Goal: Transaction & Acquisition: Purchase product/service

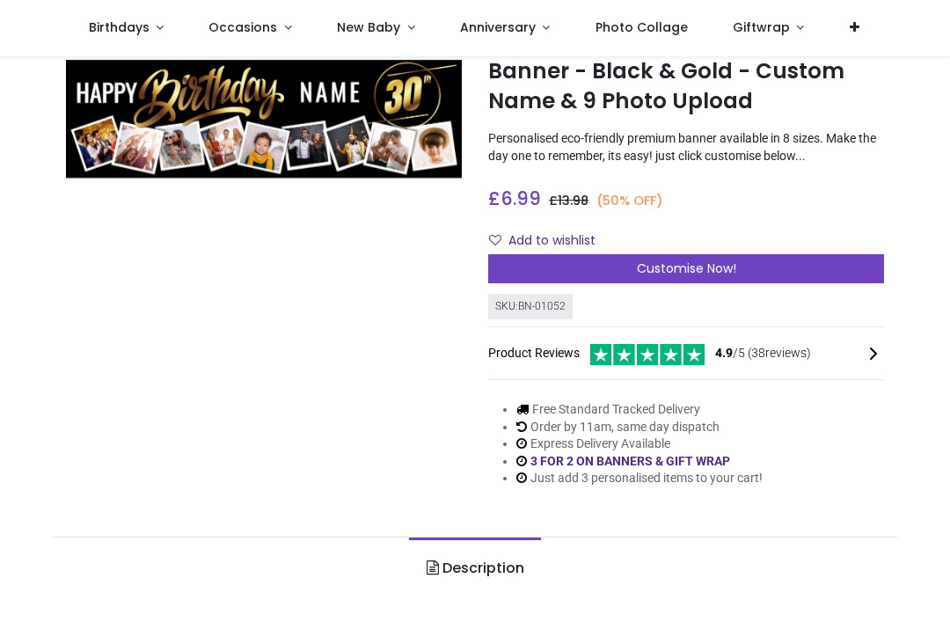
scroll to position [53, 0]
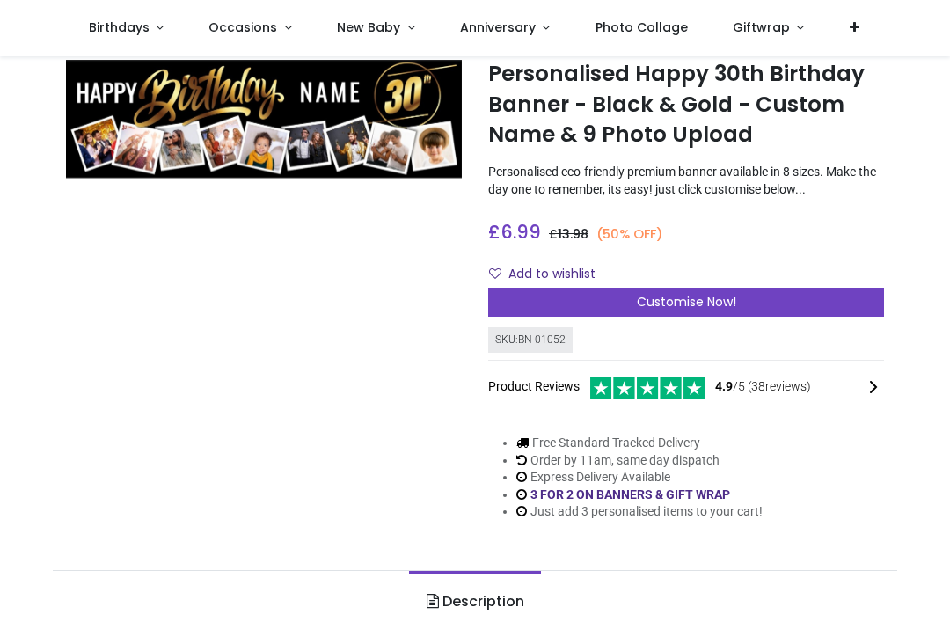
click at [685, 311] on span "Customise Now!" at bounding box center [686, 302] width 99 height 18
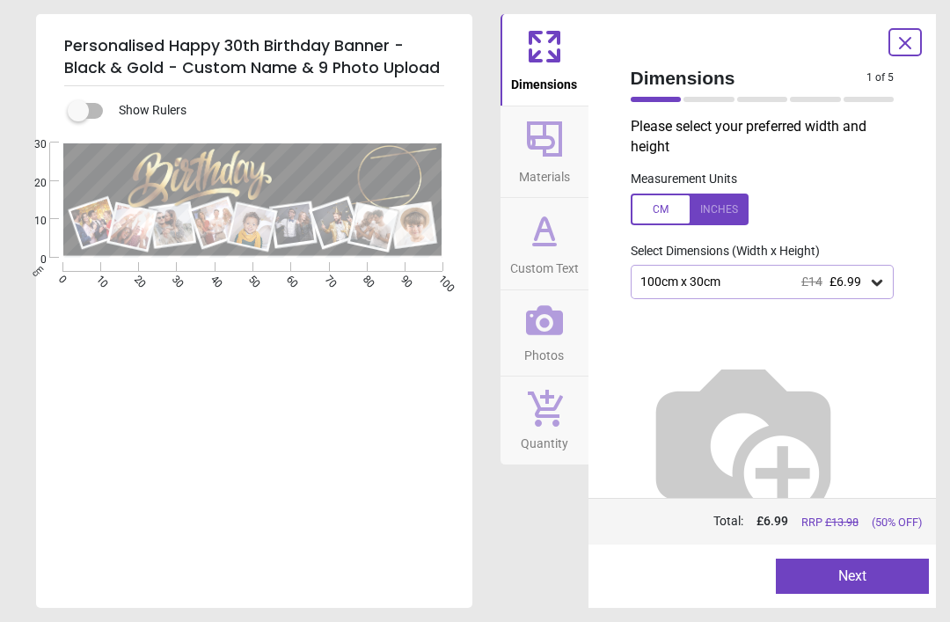
click at [875, 275] on icon at bounding box center [877, 283] width 18 height 18
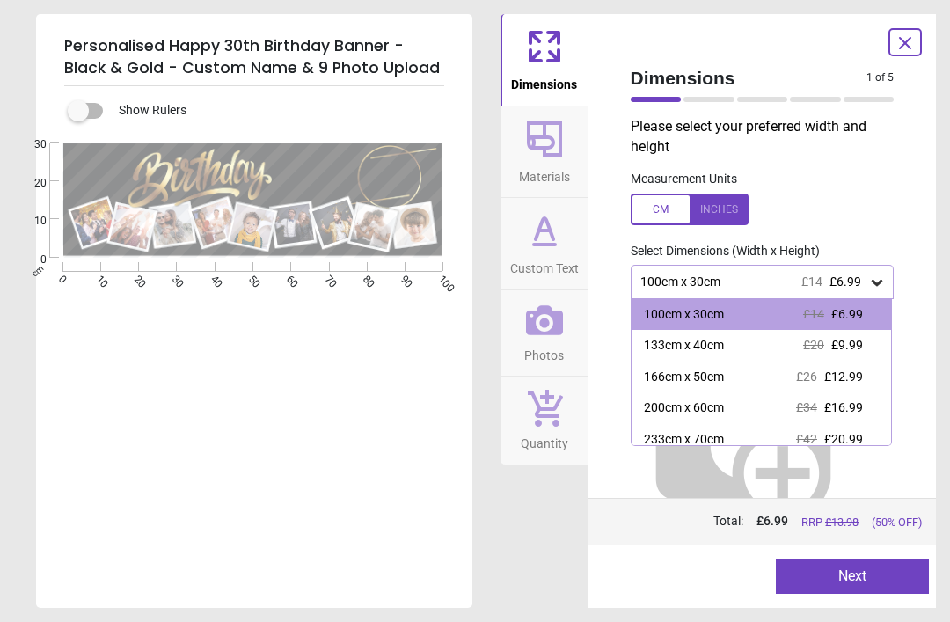
click at [699, 341] on div "133cm x 40cm" at bounding box center [684, 346] width 80 height 18
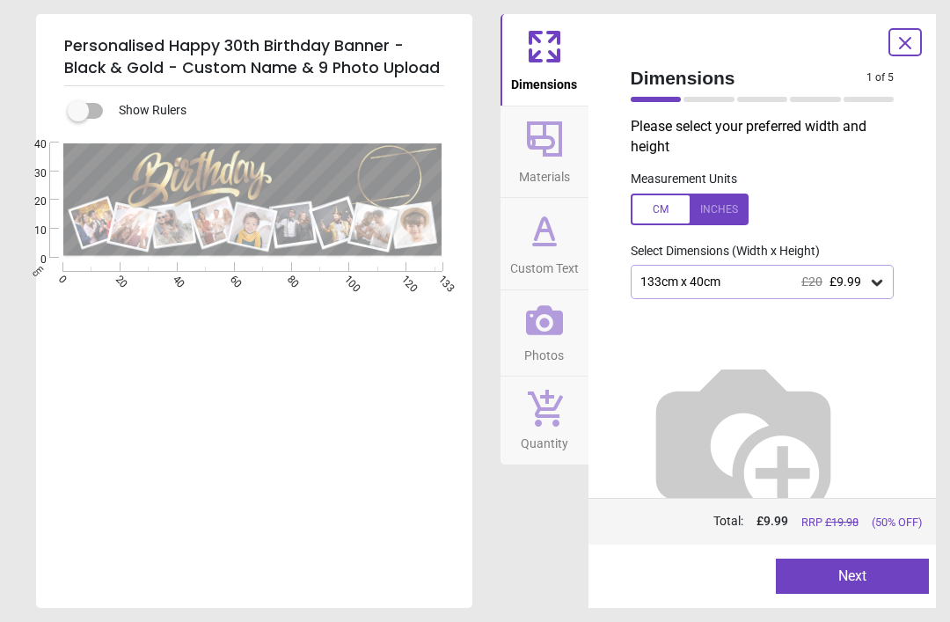
click at [926, 403] on div "Dimensions 1 of 5 1 of 6 Please select your preferred width and height Measurem…" at bounding box center [763, 311] width 348 height 594
click at [860, 570] on button "Next" at bounding box center [852, 576] width 153 height 35
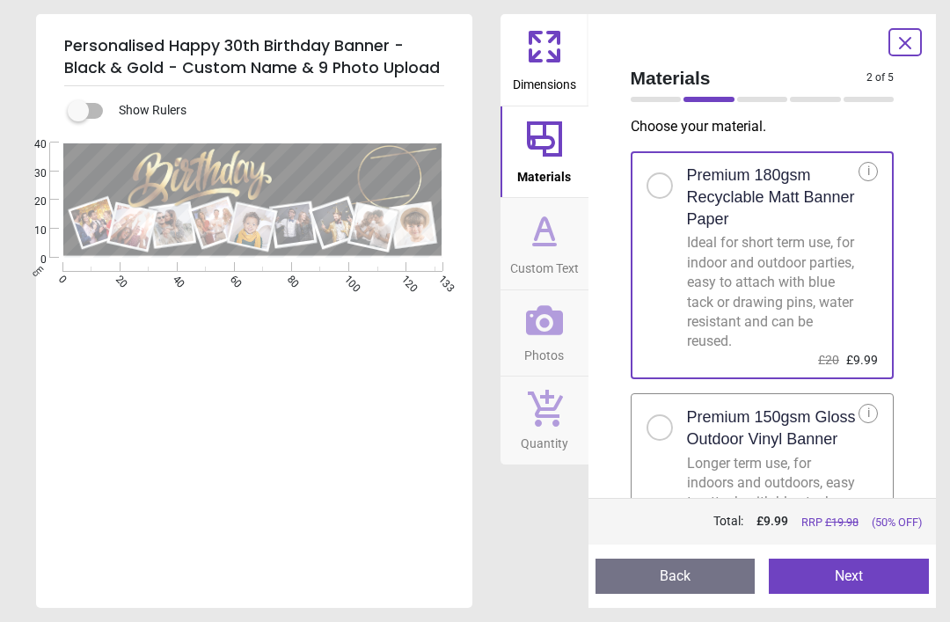
click at [937, 379] on div "Personalised Happy 30th Birthday Banner - Black & Gold - Custom Name & 9 Photo …" at bounding box center [475, 311] width 950 height 622
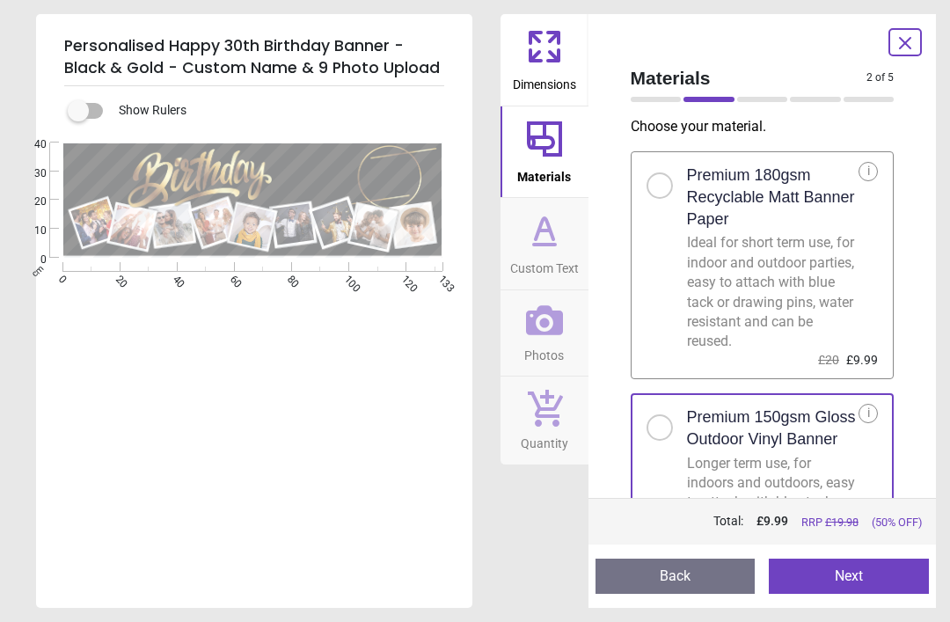
click at [905, 408] on div "Choose your material . Premium 180gsm Recyclable Matt Banner Paper Ideal for sh…" at bounding box center [763, 307] width 292 height 381
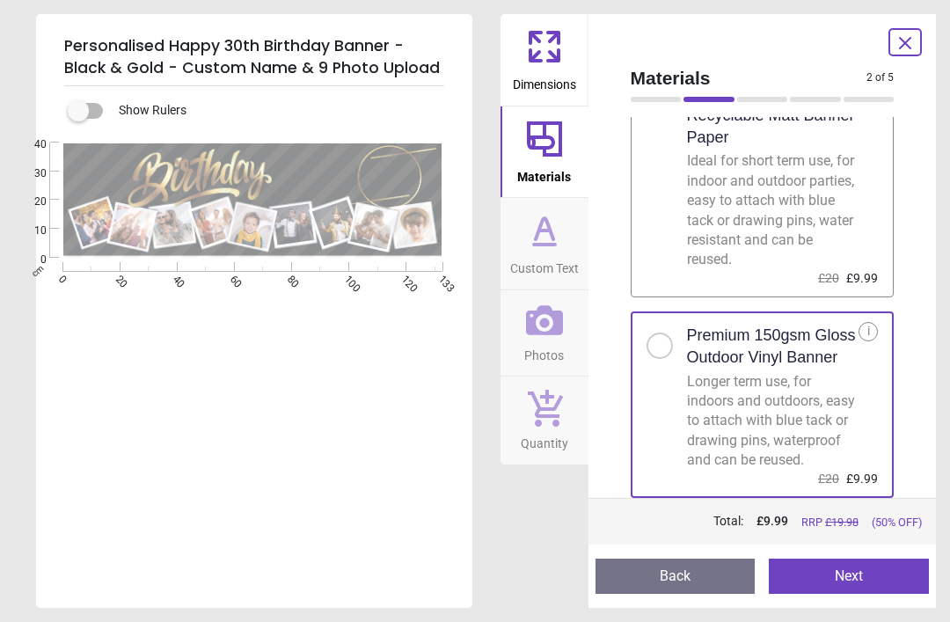
scroll to position [94, 0]
click at [860, 568] on button "Next" at bounding box center [849, 576] width 160 height 35
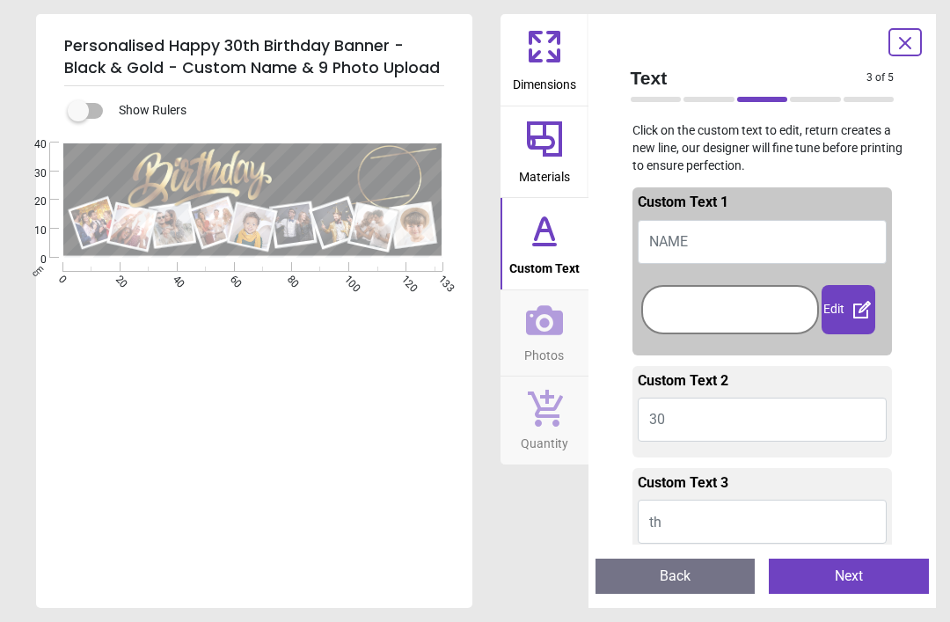
click at [670, 243] on span "NAME" at bounding box center [668, 241] width 39 height 17
click at [911, 38] on icon at bounding box center [905, 43] width 11 height 11
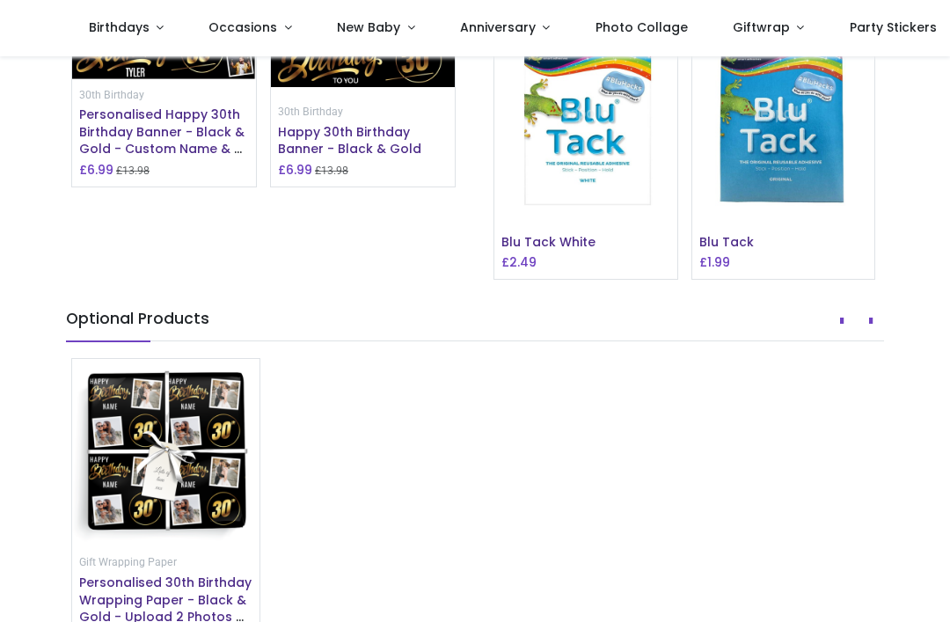
scroll to position [1511, 0]
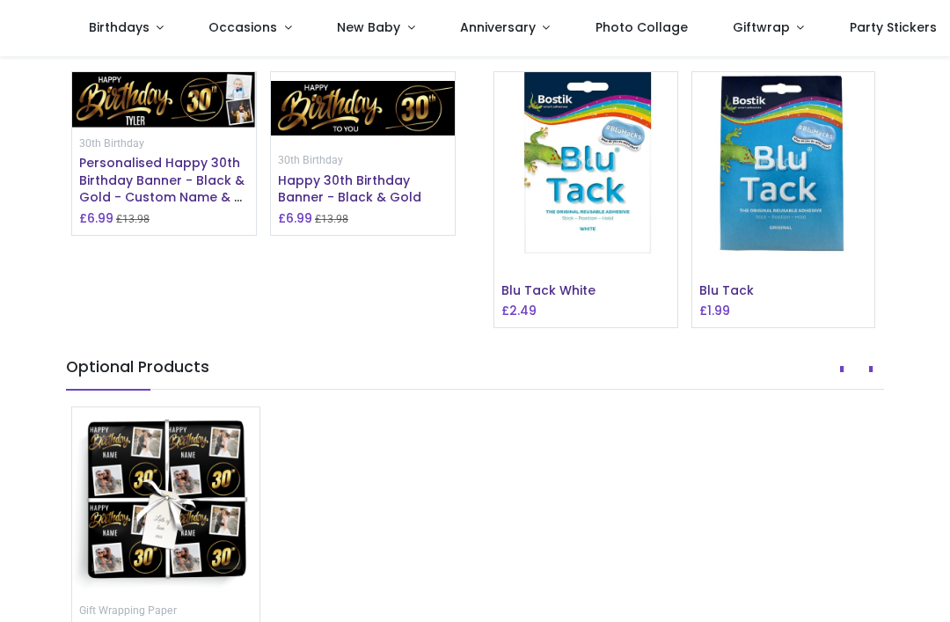
click at [179, 128] on img at bounding box center [164, 99] width 184 height 55
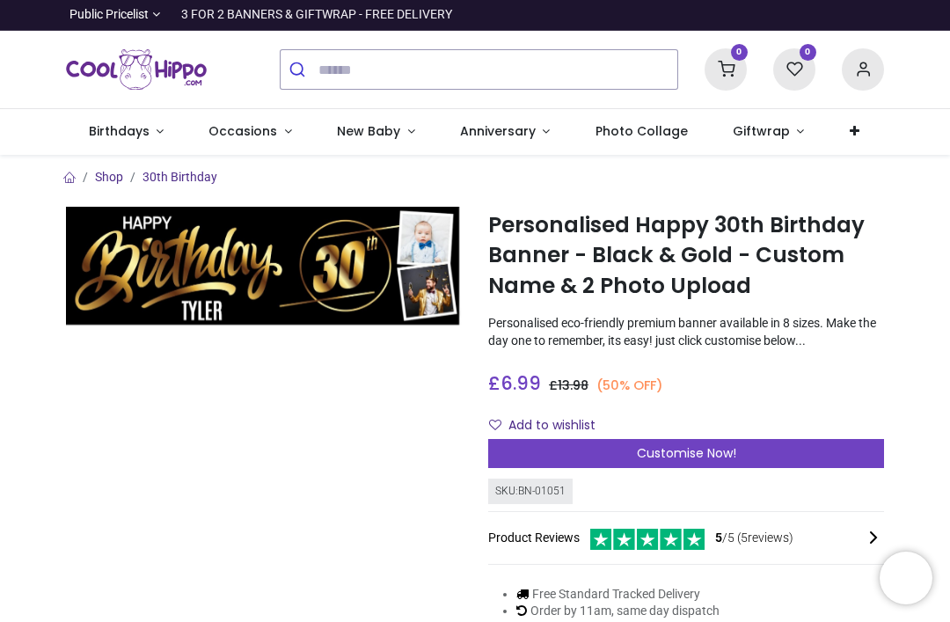
click at [663, 462] on span "Customise Now!" at bounding box center [686, 453] width 99 height 18
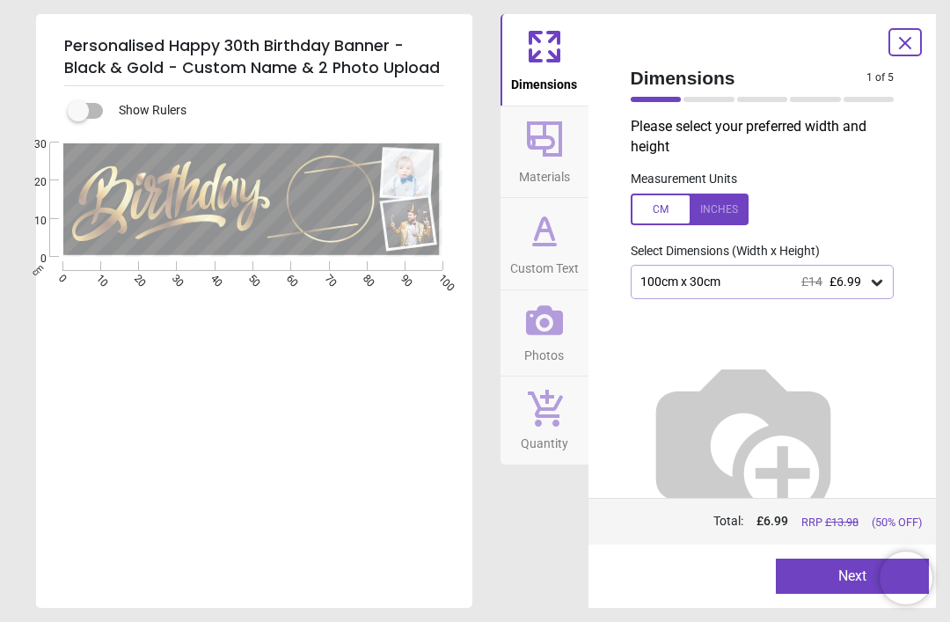
click at [888, 271] on div "100cm x 30cm £14 £6.99" at bounding box center [763, 281] width 264 height 33
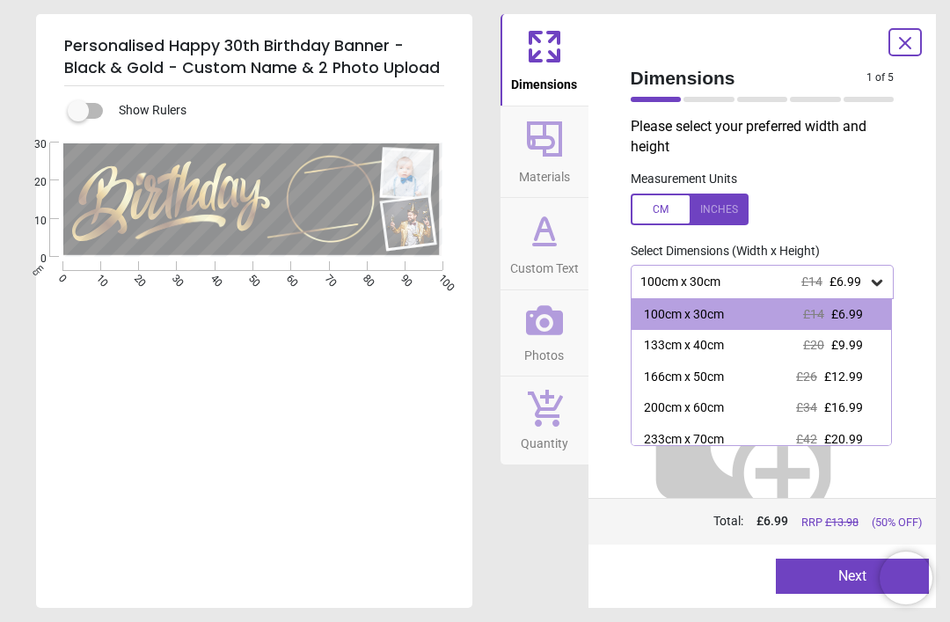
click at [710, 341] on div "133cm x 40cm" at bounding box center [684, 346] width 80 height 18
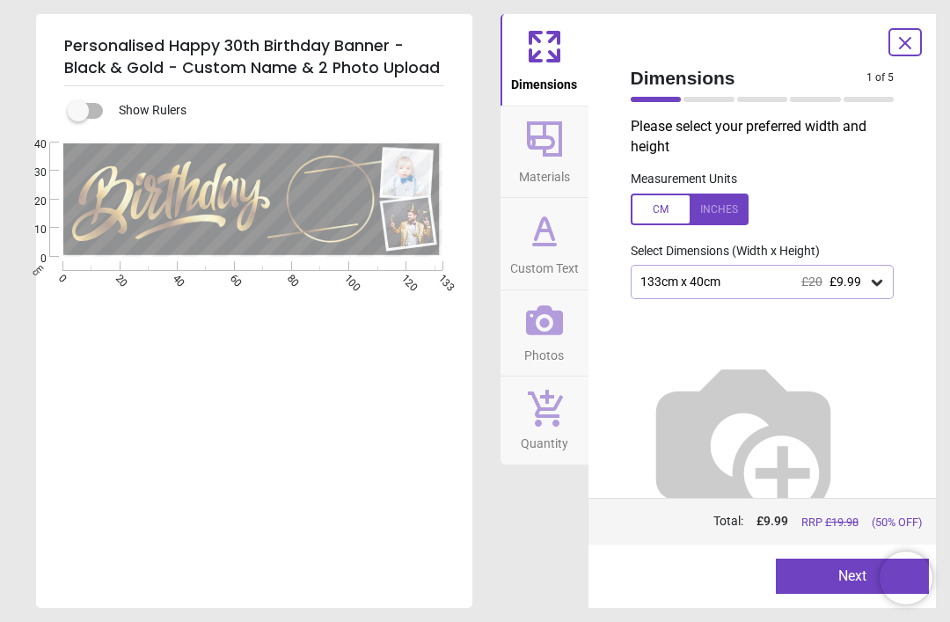
click at [850, 584] on button "Next" at bounding box center [852, 576] width 153 height 35
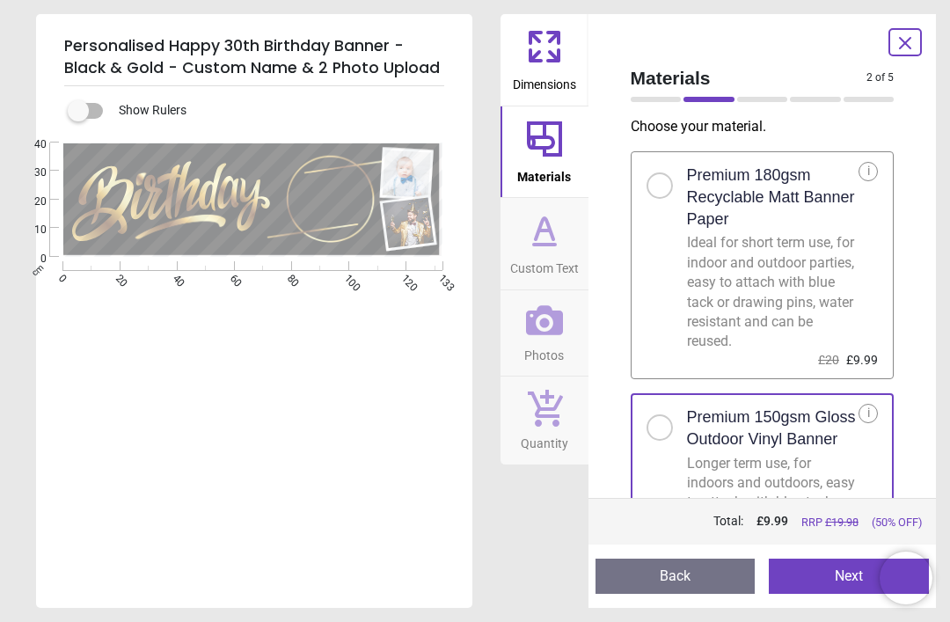
click at [847, 570] on button "Next" at bounding box center [849, 576] width 160 height 35
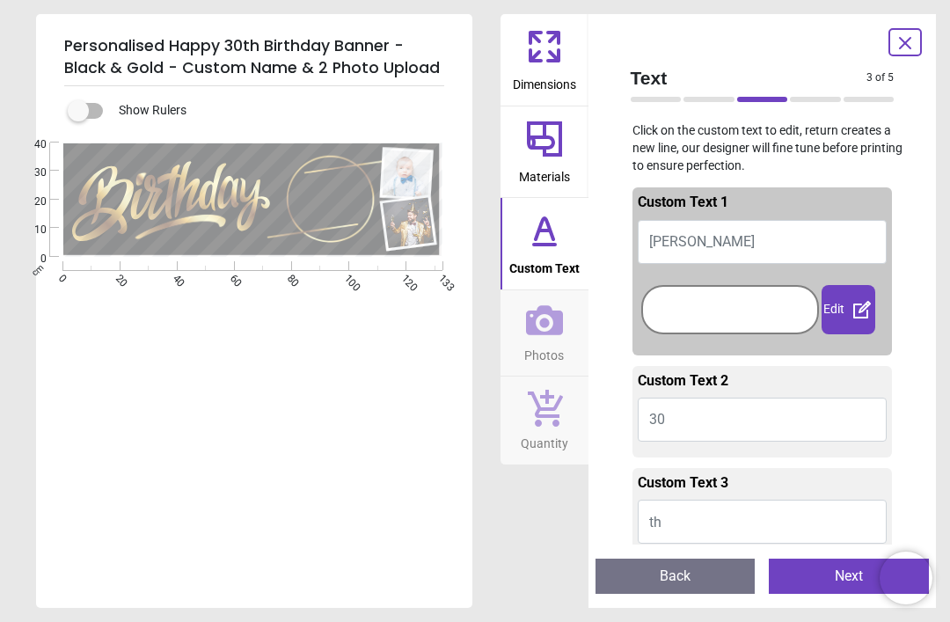
click at [717, 238] on button "TYLER" at bounding box center [763, 242] width 250 height 44
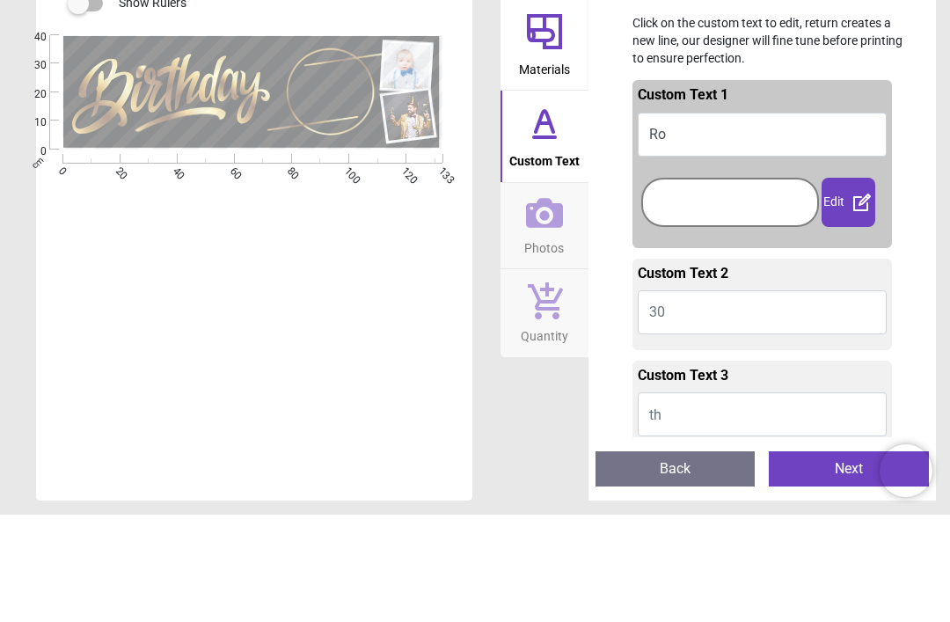
type textarea "*"
click at [707, 220] on button "TYLER" at bounding box center [763, 242] width 250 height 44
click at [655, 233] on span "TYLER" at bounding box center [702, 241] width 106 height 17
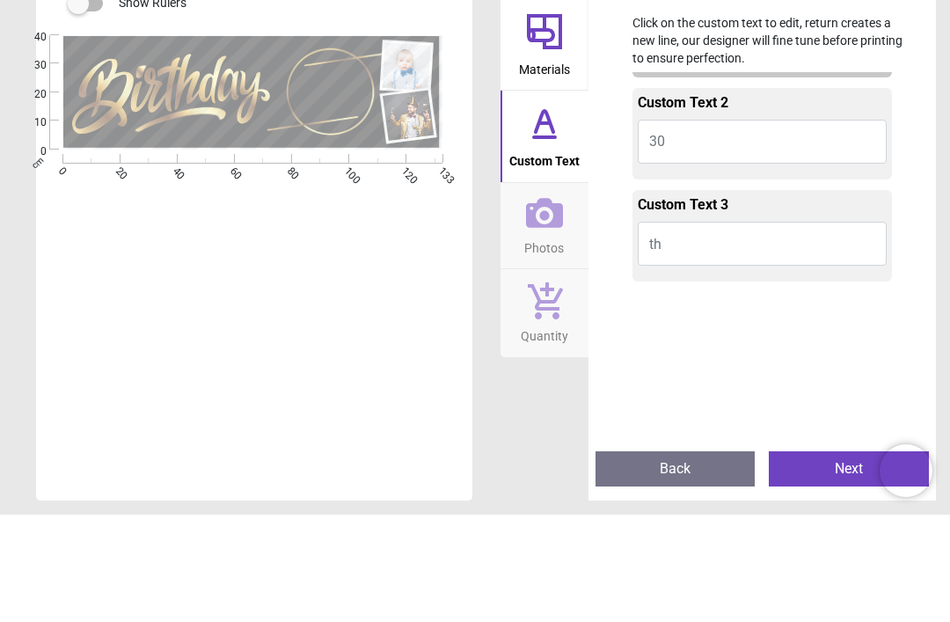
type textarea "***"
click at [906, 187] on div "Custom Text 1 ROY Edit Advanced colour options Custom Text 2 30 Edit Advanced c…" at bounding box center [763, 361] width 292 height 364
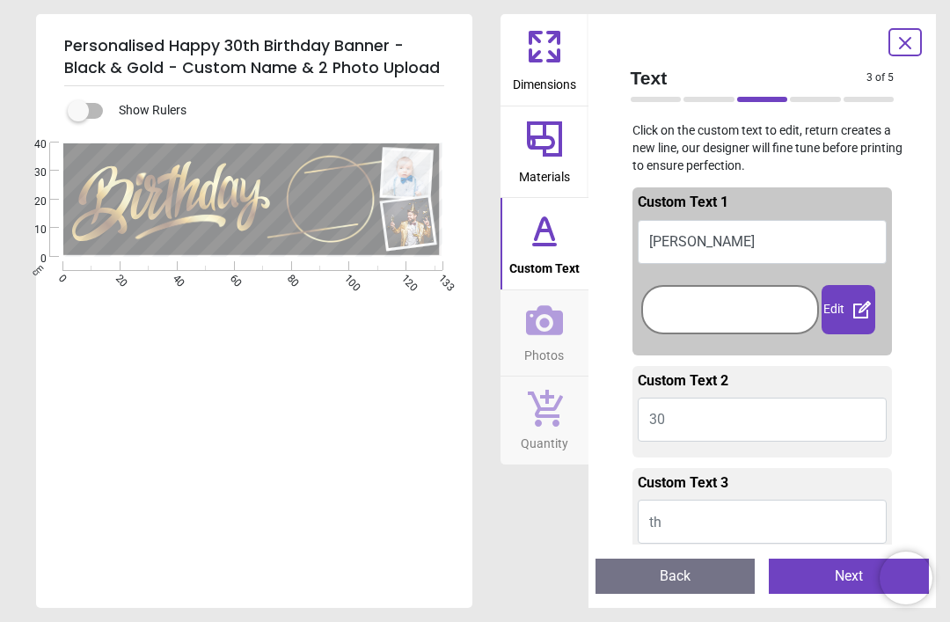
click at [847, 304] on div "Edit" at bounding box center [849, 309] width 54 height 49
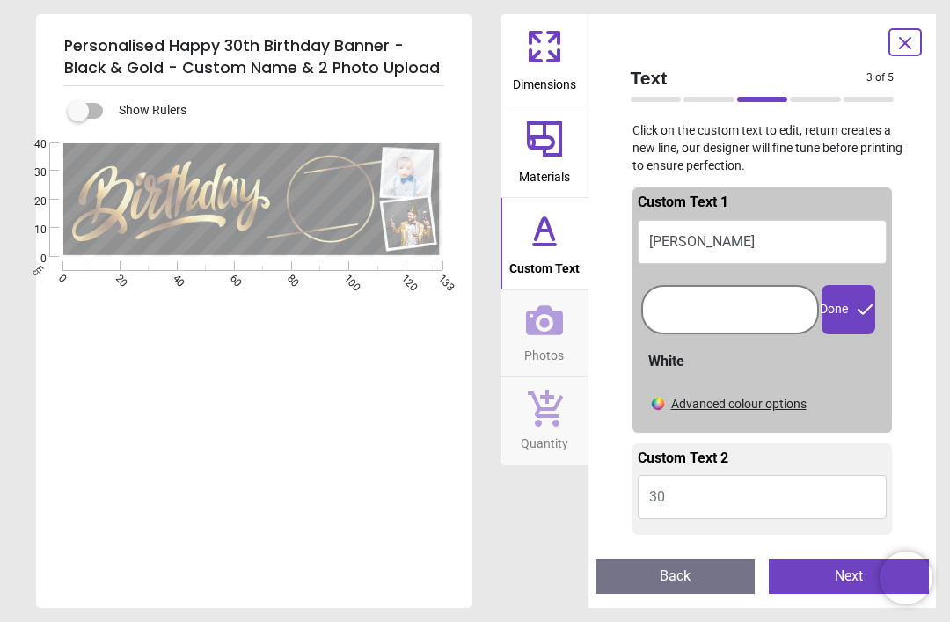
click at [938, 387] on div "Personalised Happy 30th Birthday Banner - Black & Gold - Custom Name & 2 Photo …" at bounding box center [475, 311] width 950 height 622
click at [833, 570] on button "Next" at bounding box center [849, 576] width 160 height 35
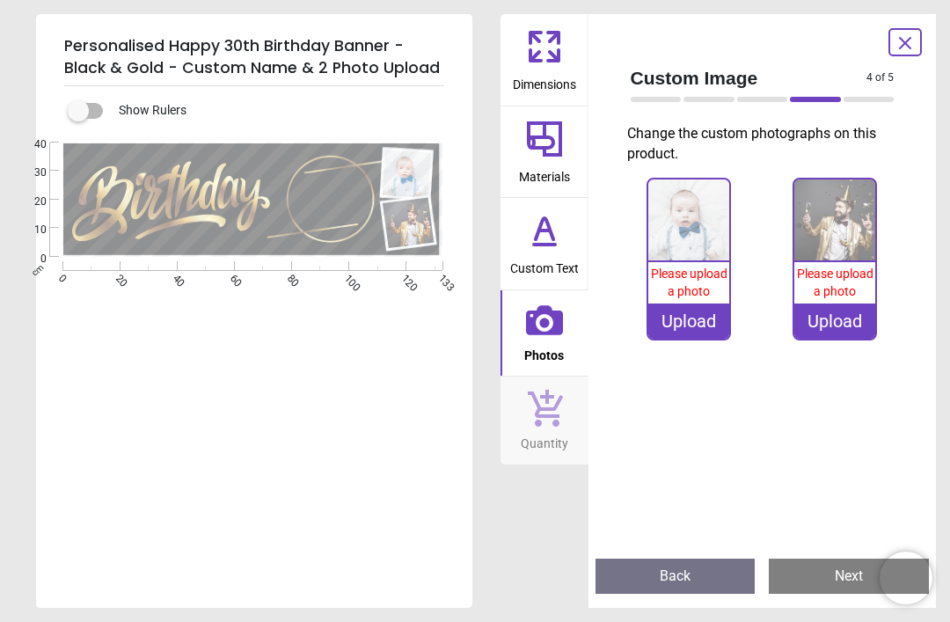
click at [697, 223] on img at bounding box center [688, 219] width 81 height 81
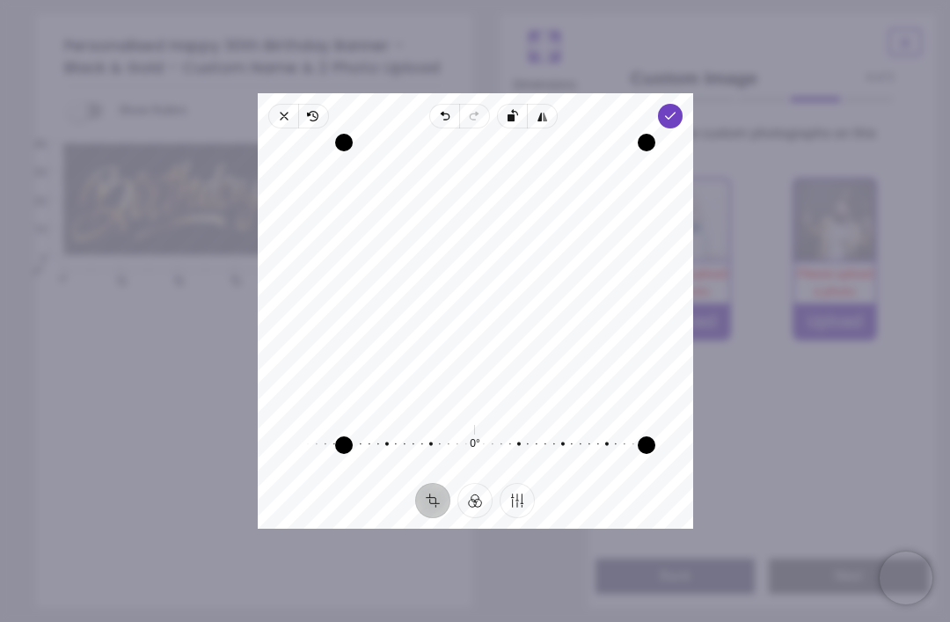
click at [376, 231] on div "Recenter" at bounding box center [475, 274] width 407 height 263
click at [475, 517] on button "Filter" at bounding box center [475, 500] width 35 height 35
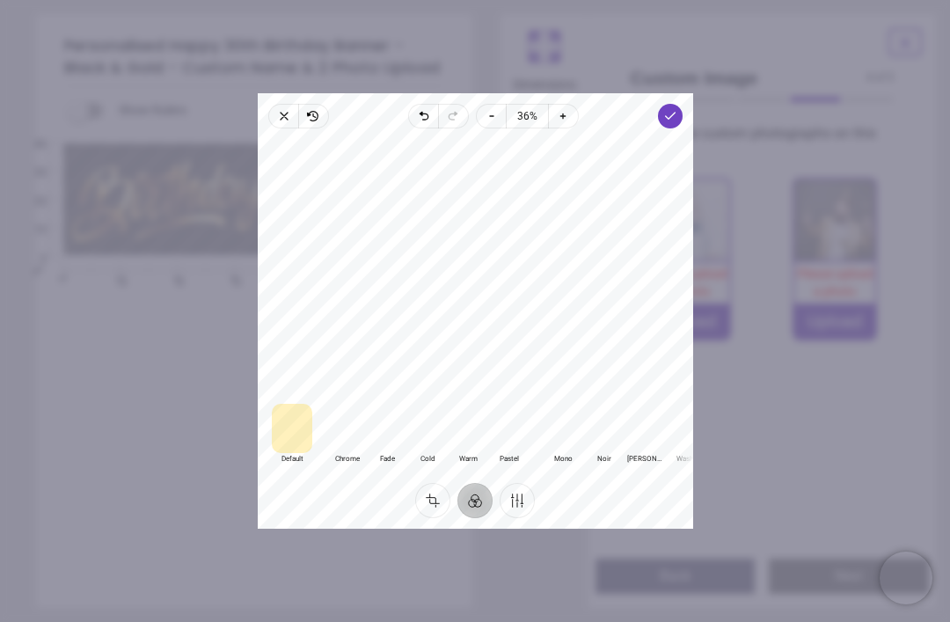
click at [450, 442] on div at bounding box center [468, 428] width 40 height 49
click at [326, 443] on div at bounding box center [346, 428] width 40 height 49
click at [370, 444] on div at bounding box center [387, 428] width 40 height 49
click at [518, 518] on button "Finetune" at bounding box center [517, 500] width 35 height 35
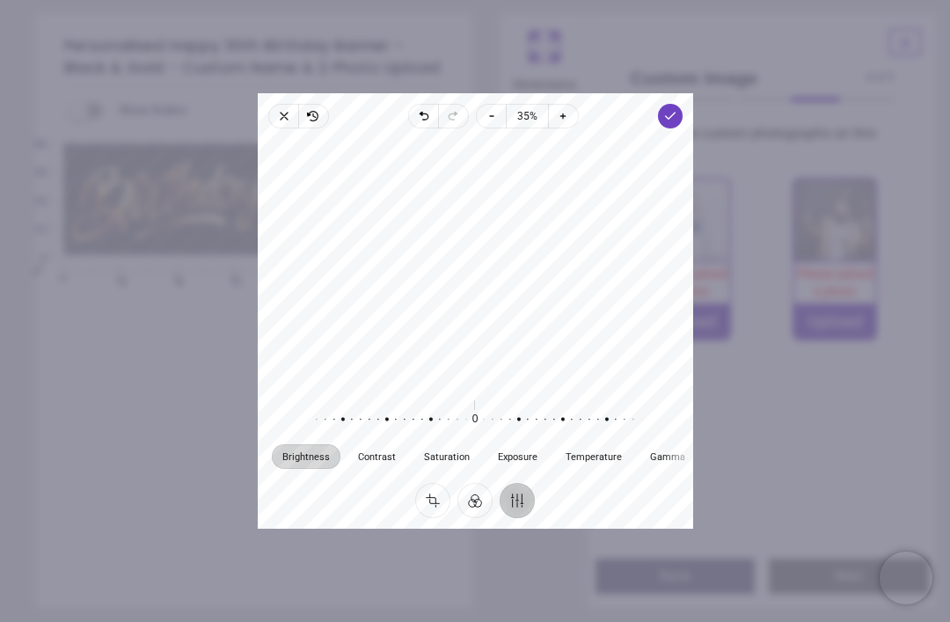
click at [675, 113] on polyline "button" at bounding box center [670, 116] width 10 height 6
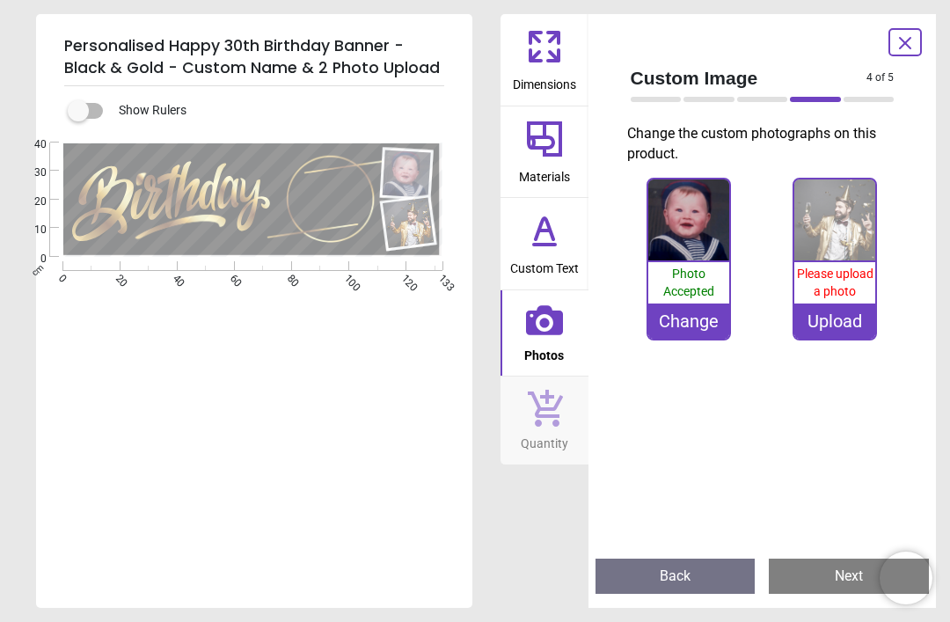
click at [846, 226] on img at bounding box center [835, 219] width 81 height 81
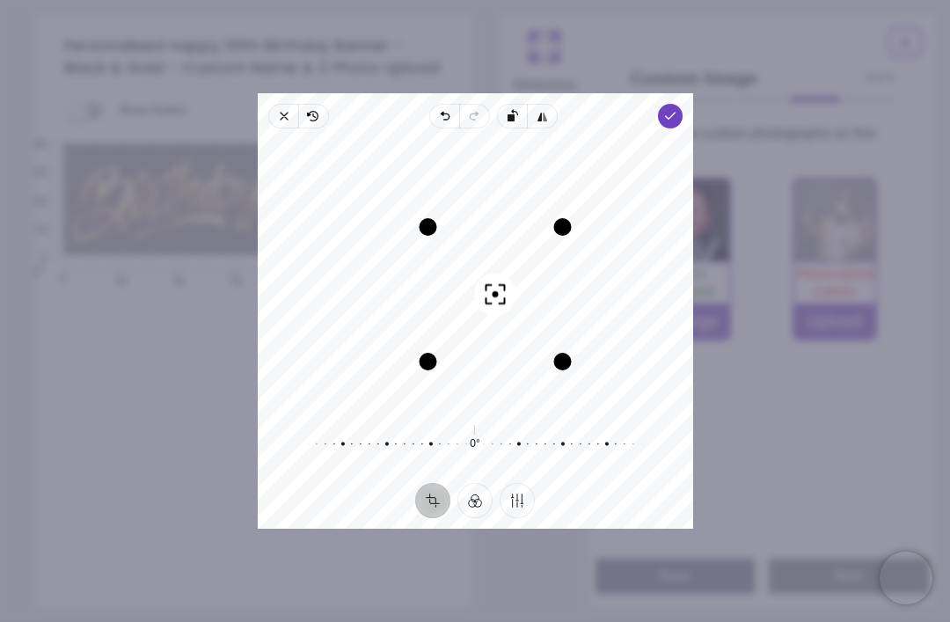
click at [520, 516] on button "Finetune" at bounding box center [517, 500] width 35 height 35
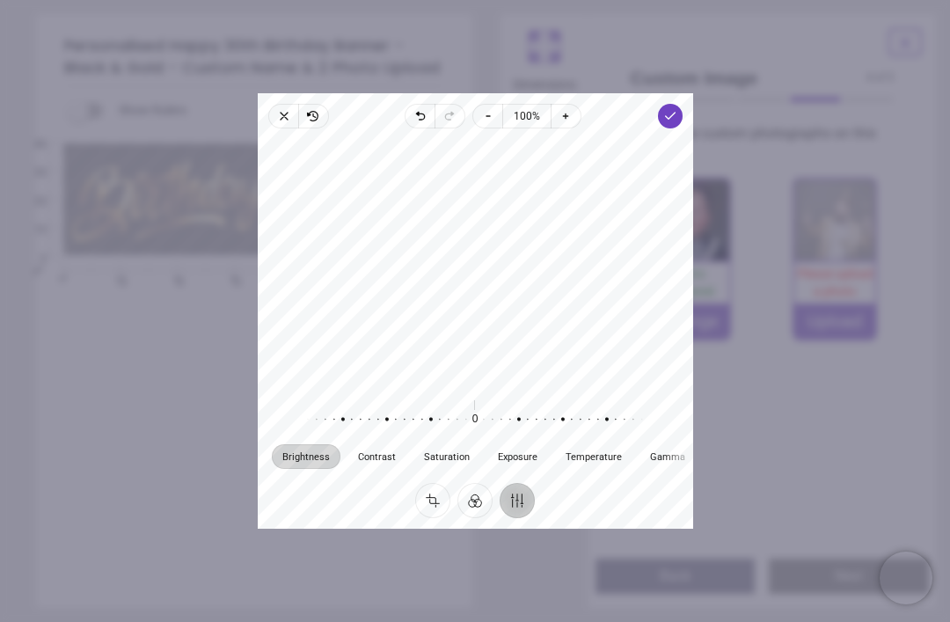
click at [362, 461] on span "Contrast" at bounding box center [377, 456] width 38 height 10
click at [436, 518] on button "Crop" at bounding box center [432, 500] width 35 height 35
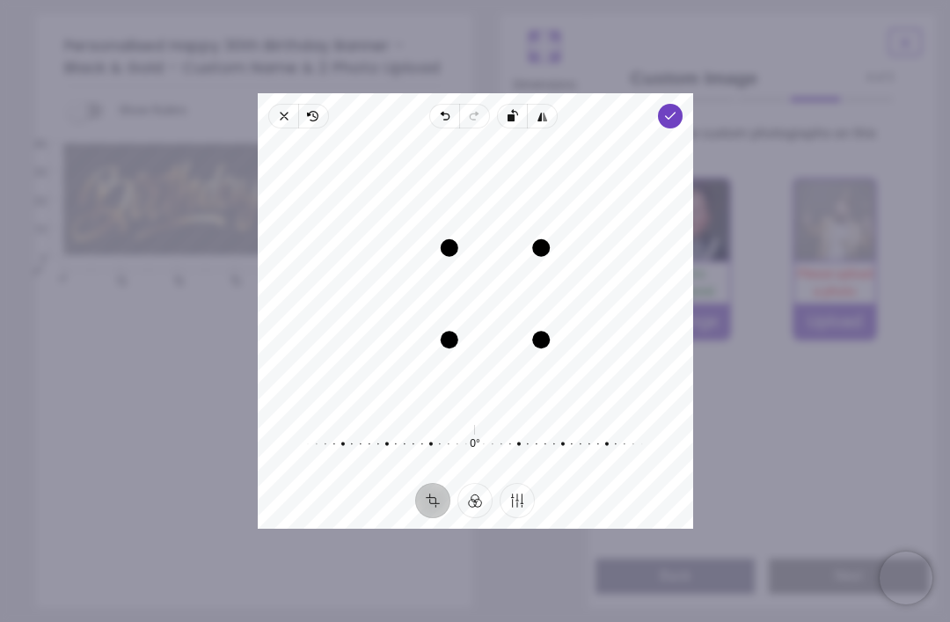
click at [480, 518] on button "Filter" at bounding box center [475, 500] width 35 height 35
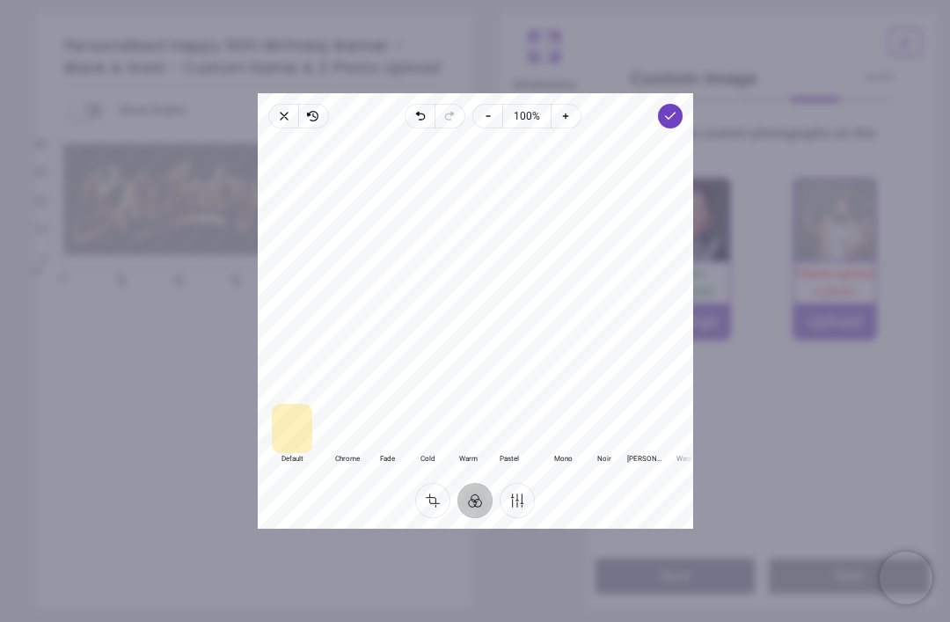
click at [416, 444] on div at bounding box center [427, 428] width 40 height 49
click at [336, 445] on div at bounding box center [346, 428] width 40 height 49
click at [456, 445] on div at bounding box center [468, 428] width 40 height 49
click at [410, 445] on div at bounding box center [427, 428] width 40 height 49
click at [368, 453] on div at bounding box center [387, 428] width 40 height 49
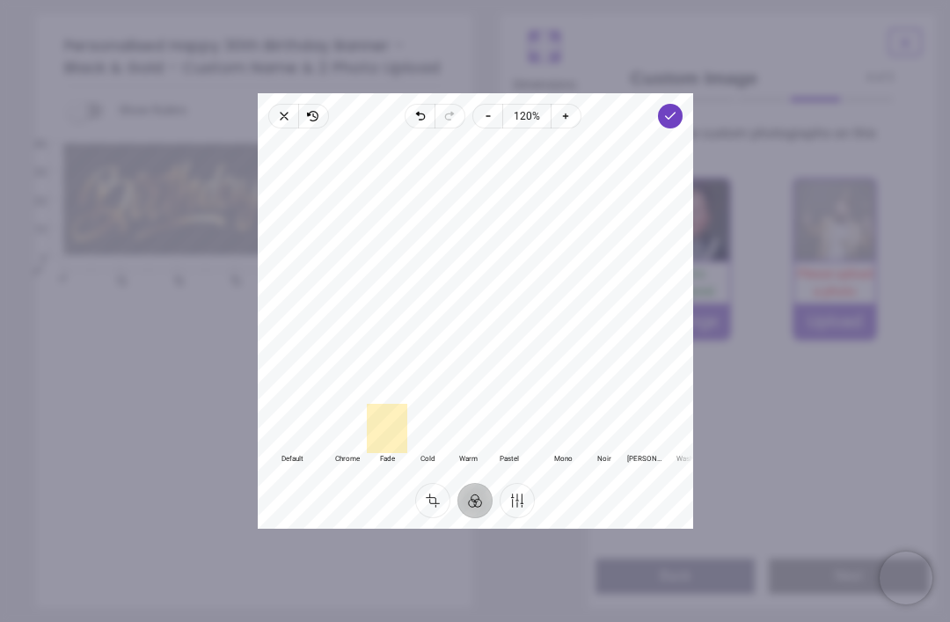
click at [330, 445] on div at bounding box center [346, 428] width 40 height 49
click at [677, 109] on icon "button" at bounding box center [670, 116] width 14 height 14
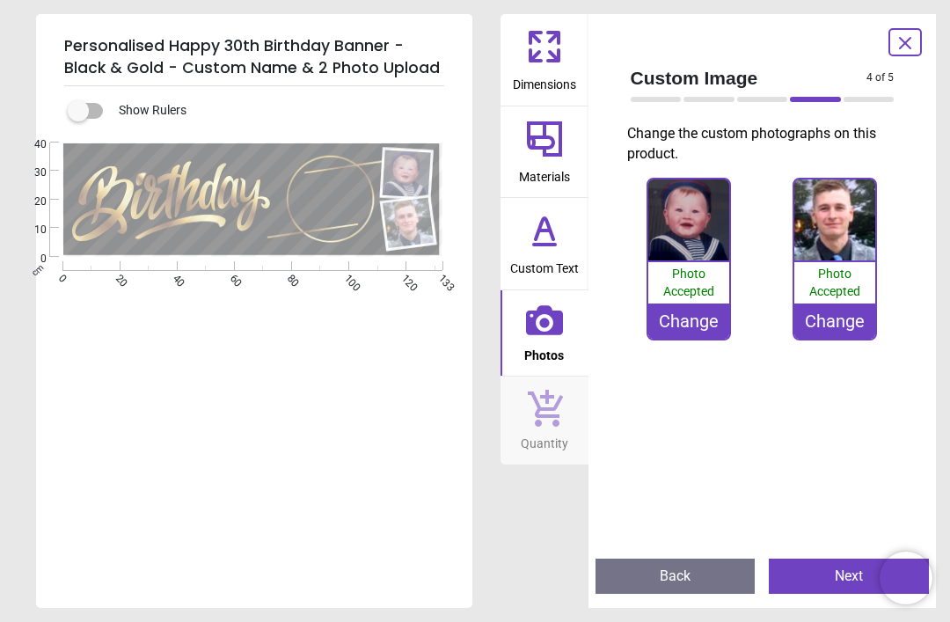
click at [844, 574] on button "Next" at bounding box center [849, 576] width 160 height 35
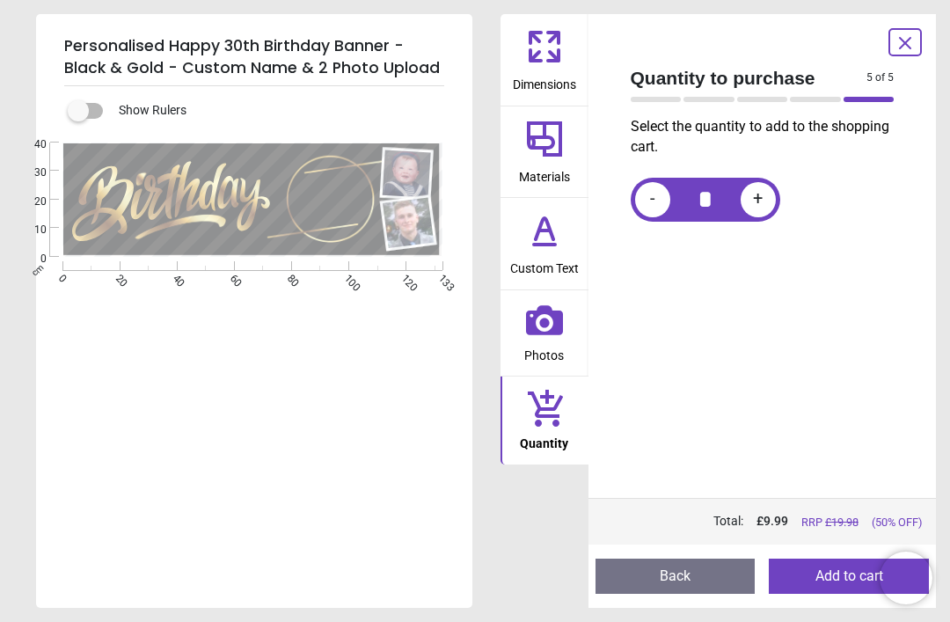
click at [760, 199] on span "+" at bounding box center [758, 200] width 10 height 22
type input "*"
click at [848, 566] on button "Add to cart" at bounding box center [849, 576] width 160 height 35
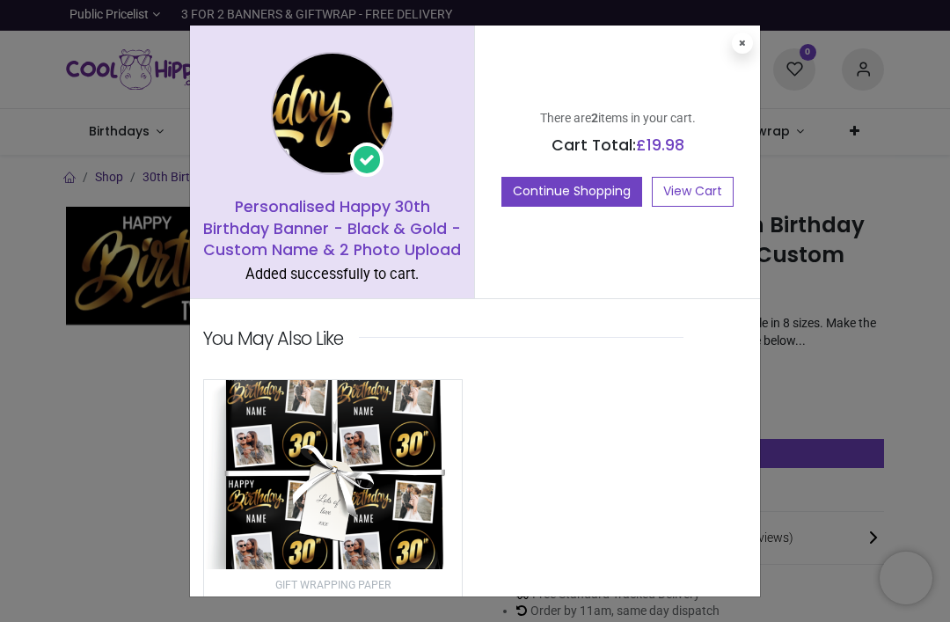
click at [685, 192] on link "View Cart" at bounding box center [693, 192] width 82 height 30
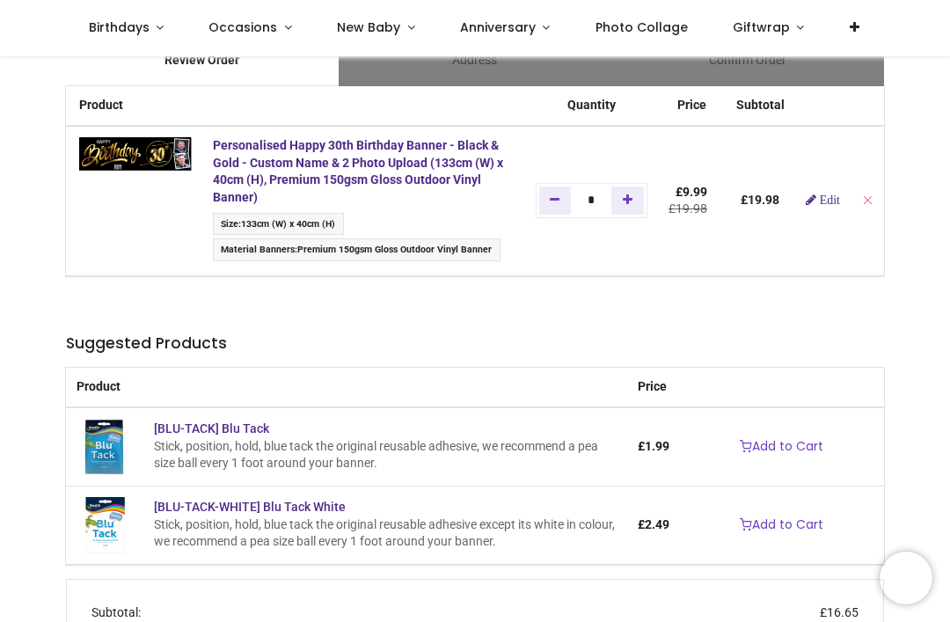
scroll to position [49, 0]
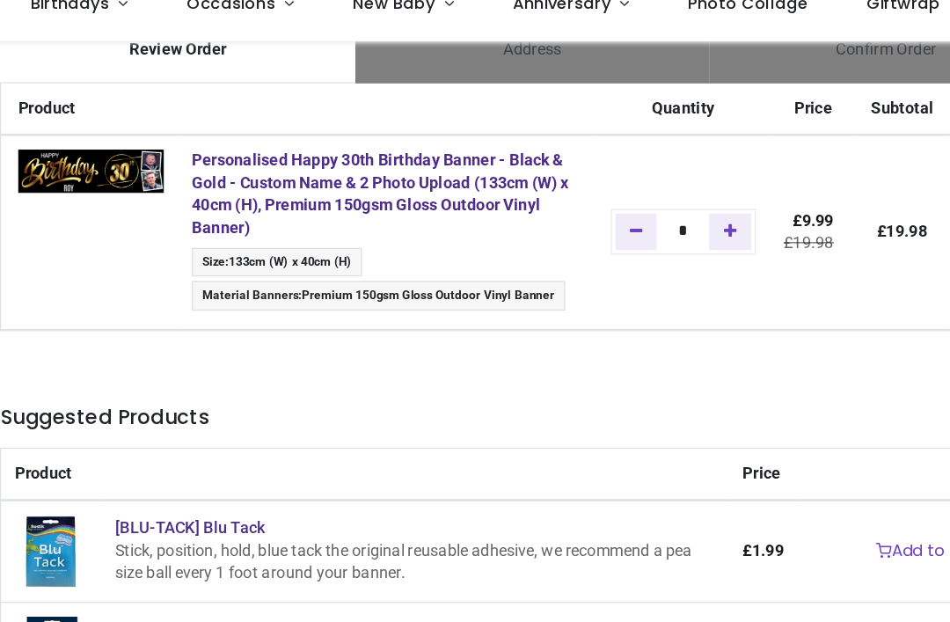
click at [704, 275] on div "Product Quantity Price Subtotal Personalised Happy 30th Birthday Banner - Black…" at bounding box center [475, 470] width 845 height 762
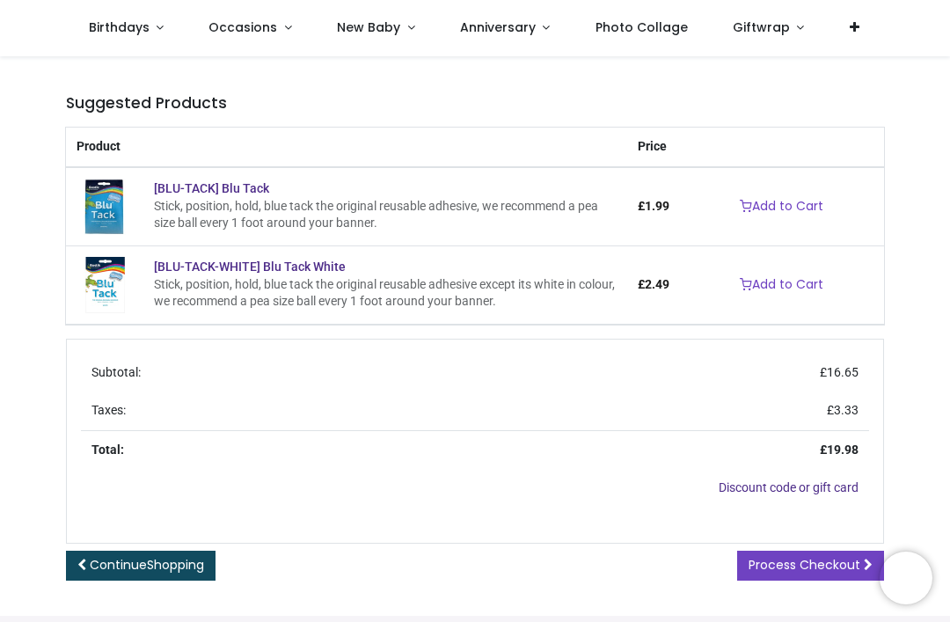
scroll to position [285, 0]
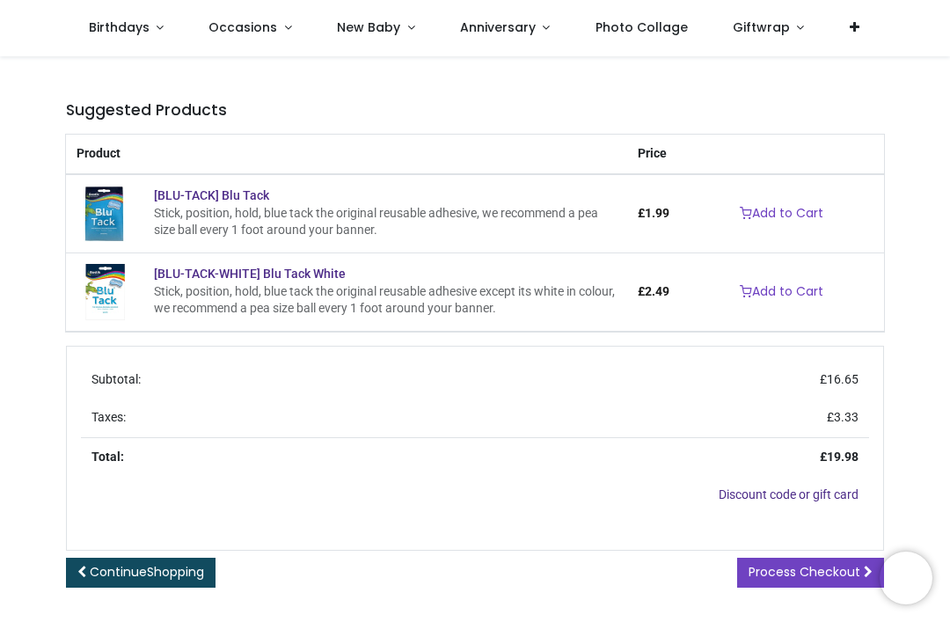
click at [823, 573] on span "Process Checkout" at bounding box center [805, 572] width 112 height 18
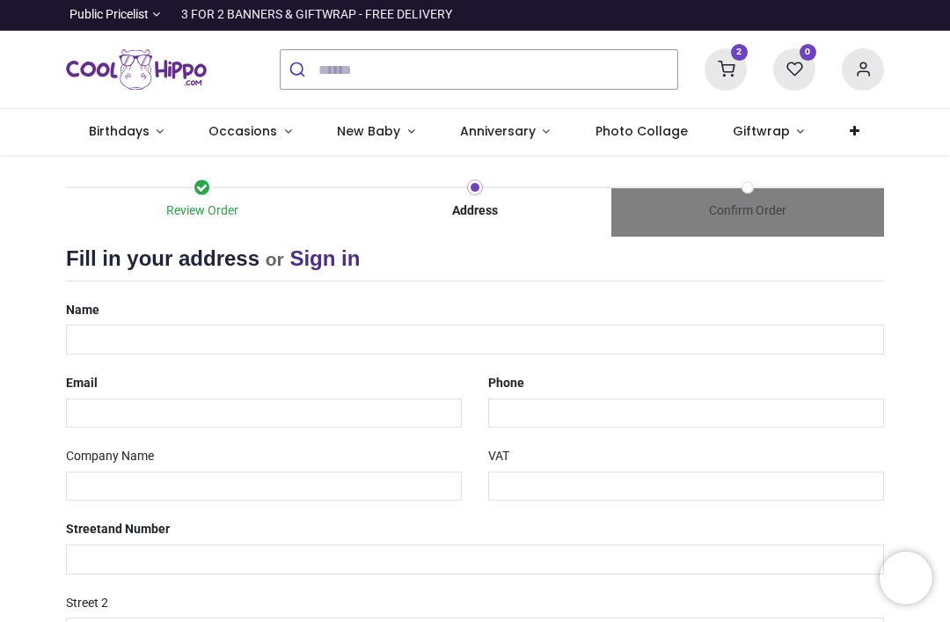
select select "***"
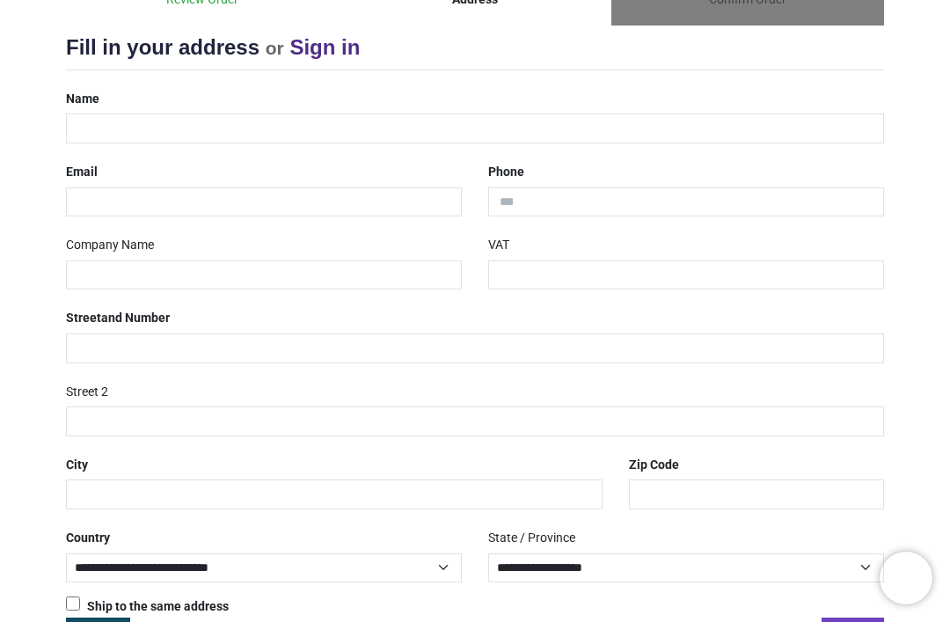
click at [939, 334] on div "Review Order Address Confirm Order Your order: £ 19.98 Product Price" at bounding box center [475, 313] width 950 height 739
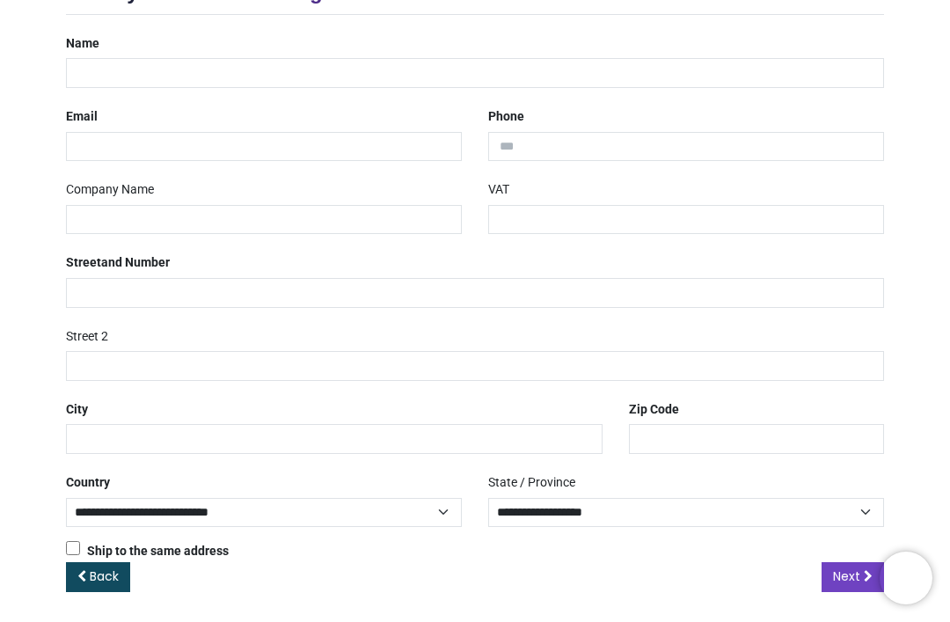
scroll to position [266, 0]
click at [941, 311] on div "Review Order Address Confirm Order Your order: £ 19.98 Product Price" at bounding box center [475, 258] width 950 height 739
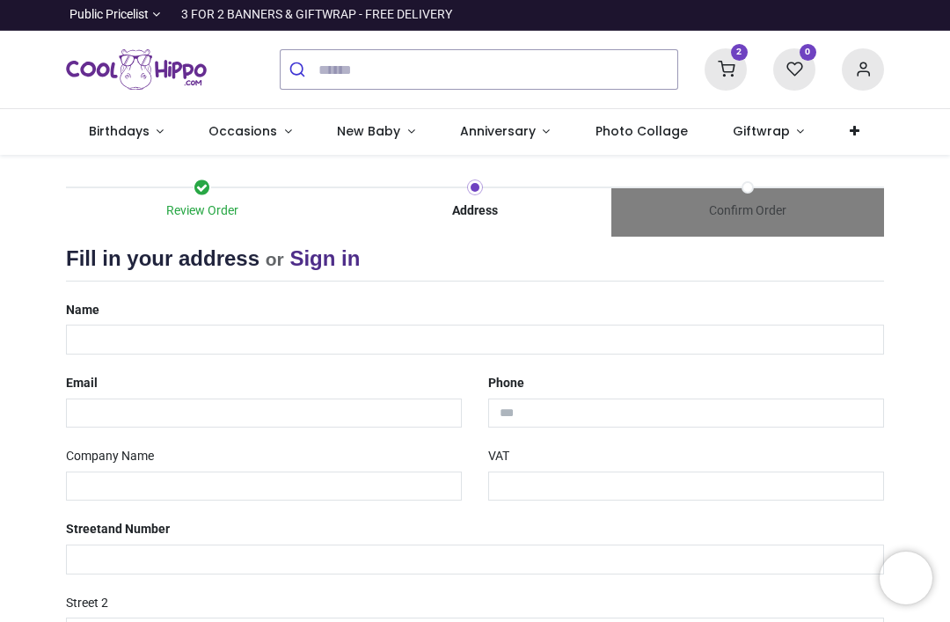
scroll to position [0, 0]
click at [87, 304] on label "Name" at bounding box center [82, 311] width 33 height 30
click at [118, 300] on div "Name" at bounding box center [475, 325] width 845 height 59
click at [79, 314] on label "Name" at bounding box center [82, 311] width 33 height 30
click at [129, 315] on div "Name" at bounding box center [475, 325] width 845 height 59
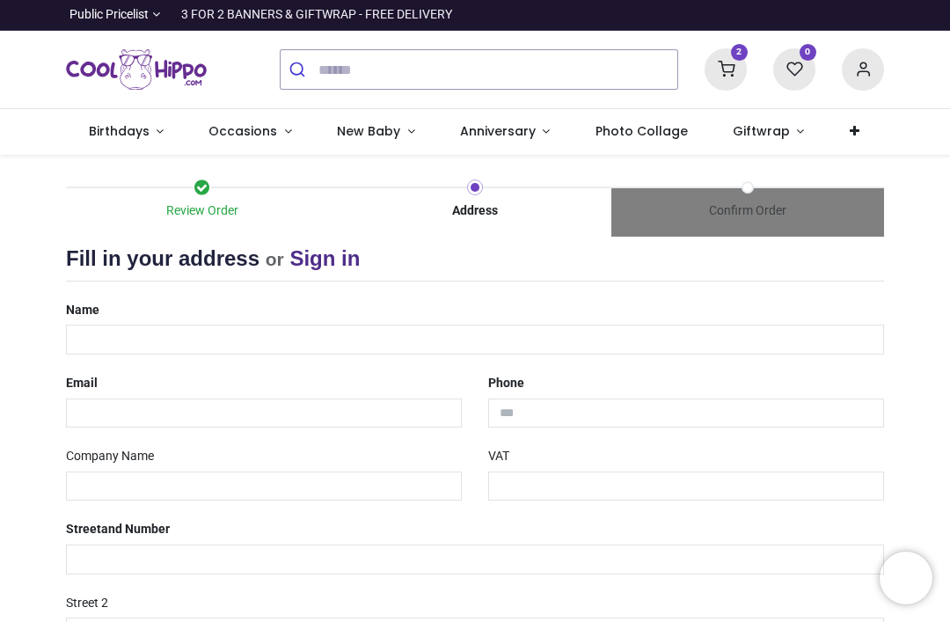
click at [753, 212] on div "Confirm Order" at bounding box center [747, 211] width 273 height 18
click at [113, 304] on div "Name" at bounding box center [475, 325] width 845 height 59
click at [141, 304] on div "Name" at bounding box center [475, 325] width 845 height 59
click at [142, 306] on div "Name" at bounding box center [475, 325] width 845 height 59
click at [205, 198] on div "Review Order" at bounding box center [202, 212] width 273 height 51
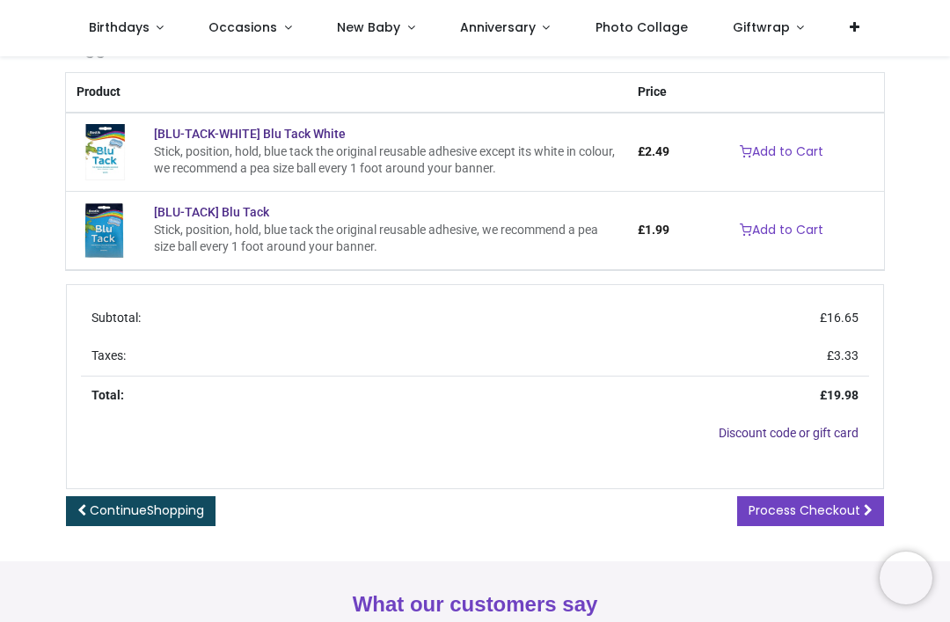
scroll to position [348, 0]
click at [809, 508] on span "Process Checkout" at bounding box center [805, 510] width 112 height 18
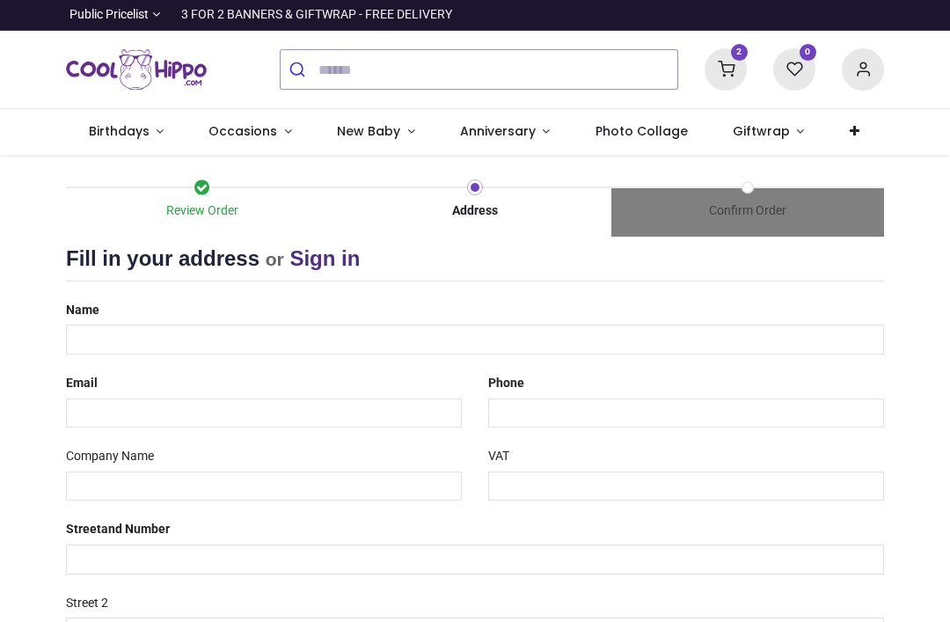
select select "***"
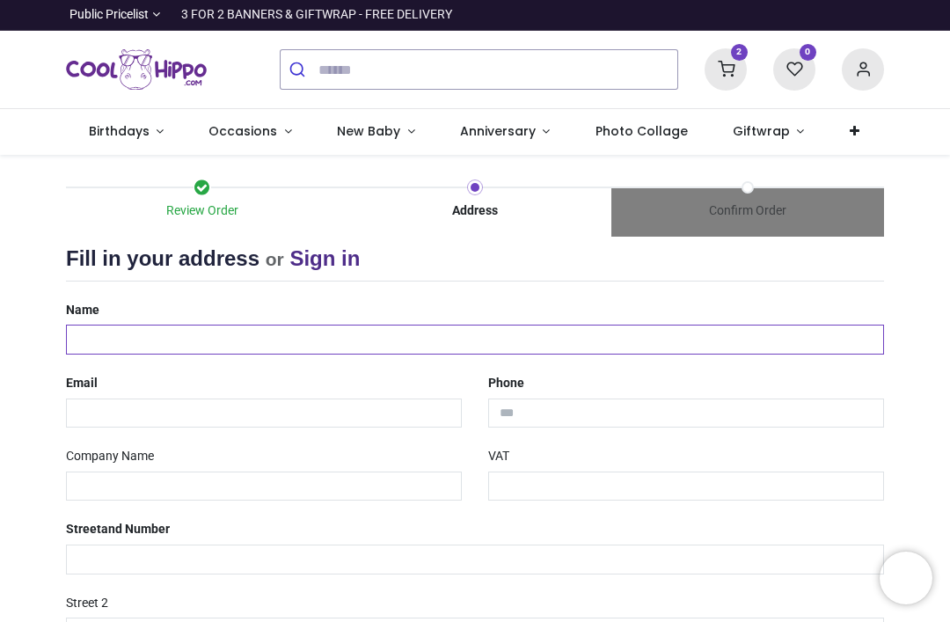
click at [108, 329] on input "text" at bounding box center [475, 340] width 818 height 30
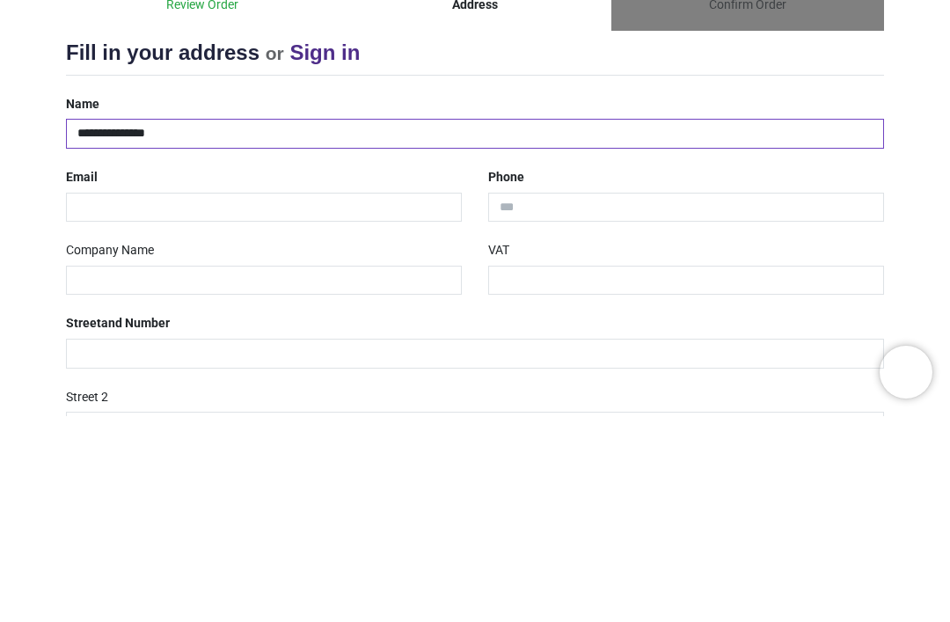
type input "**********"
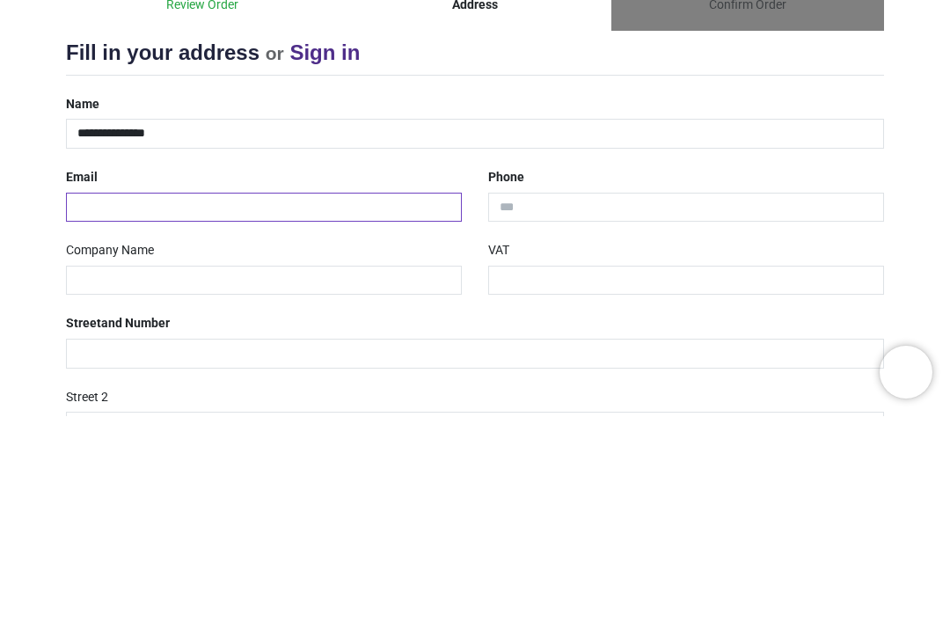
click at [84, 399] on input "email" at bounding box center [264, 414] width 396 height 30
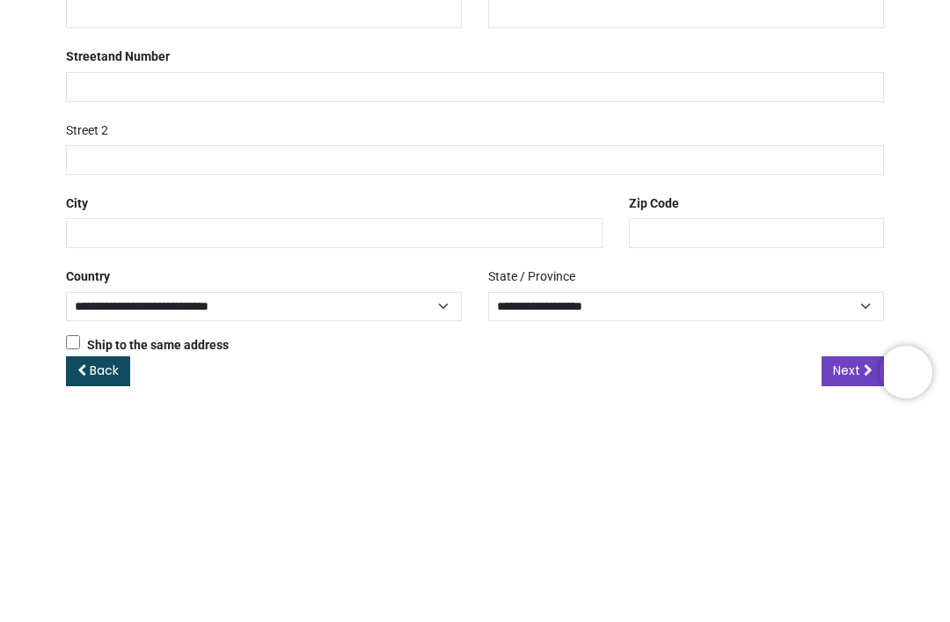
scroll to position [266, 0]
type input "**********"
click at [89, 249] on label "Street and Number" at bounding box center [118, 264] width 104 height 30
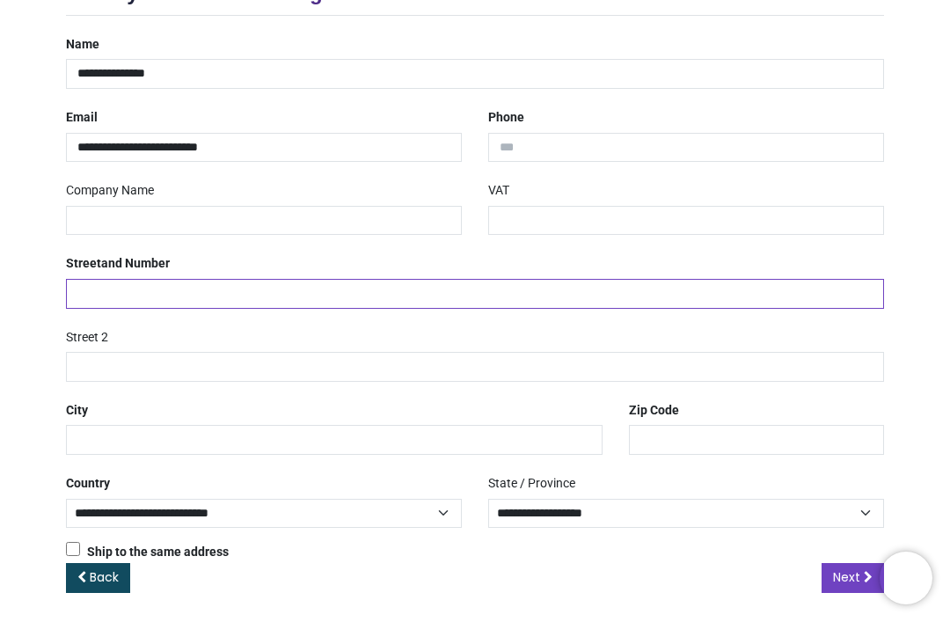
click at [86, 297] on input "text" at bounding box center [475, 294] width 818 height 30
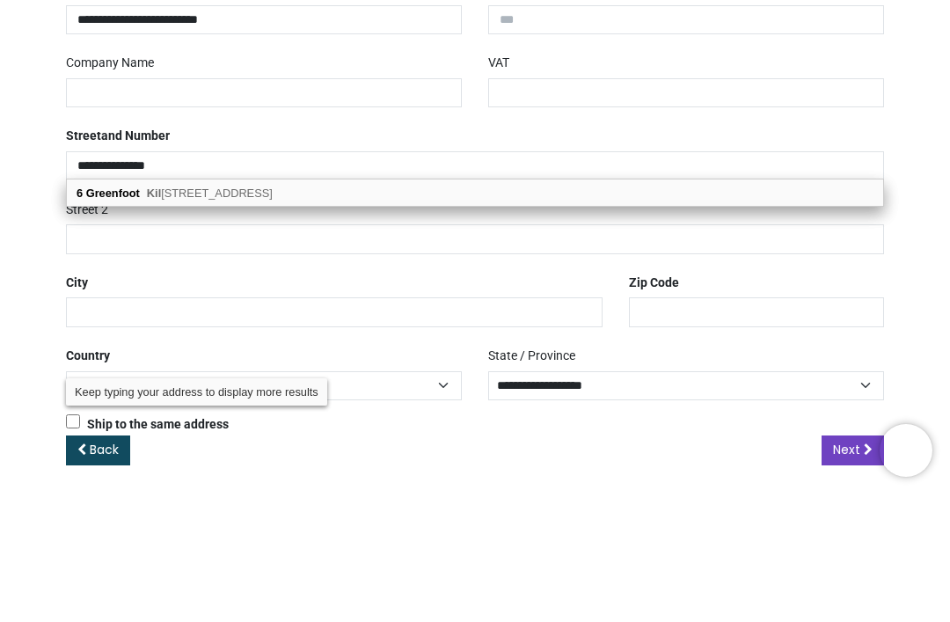
click at [186, 314] on span "[STREET_ADDRESS]" at bounding box center [210, 320] width 126 height 13
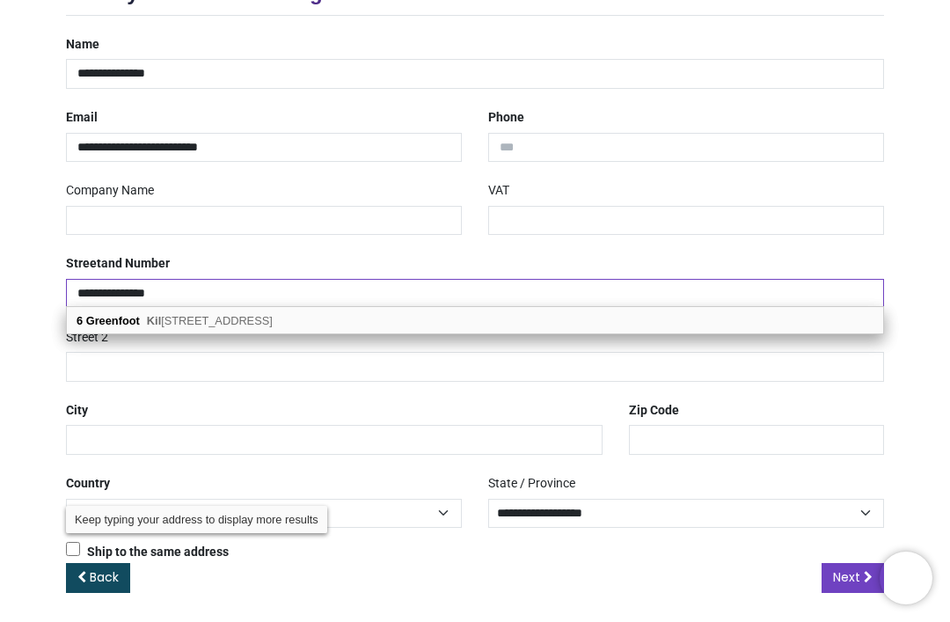
type input "**********"
type input "********"
select select "***"
type input "**********"
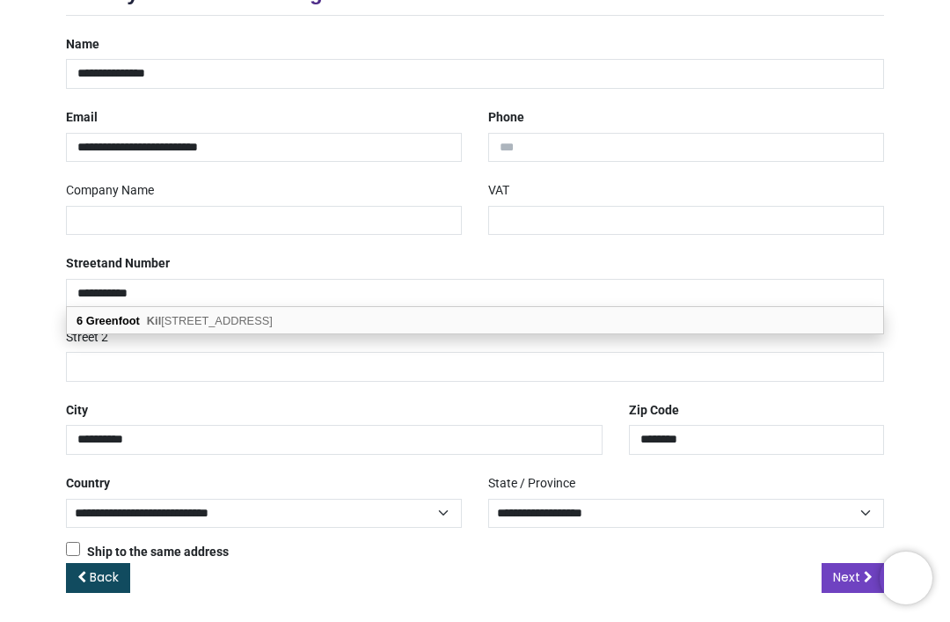
click at [99, 320] on b "Greenfoot" at bounding box center [113, 320] width 54 height 13
select select "***"
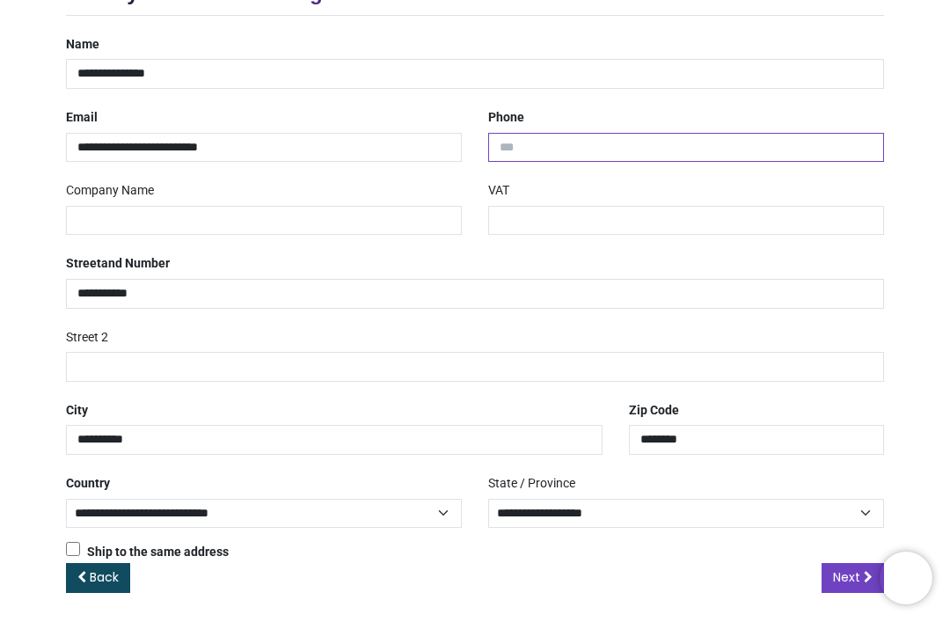
click at [523, 149] on input "tel" at bounding box center [686, 148] width 396 height 30
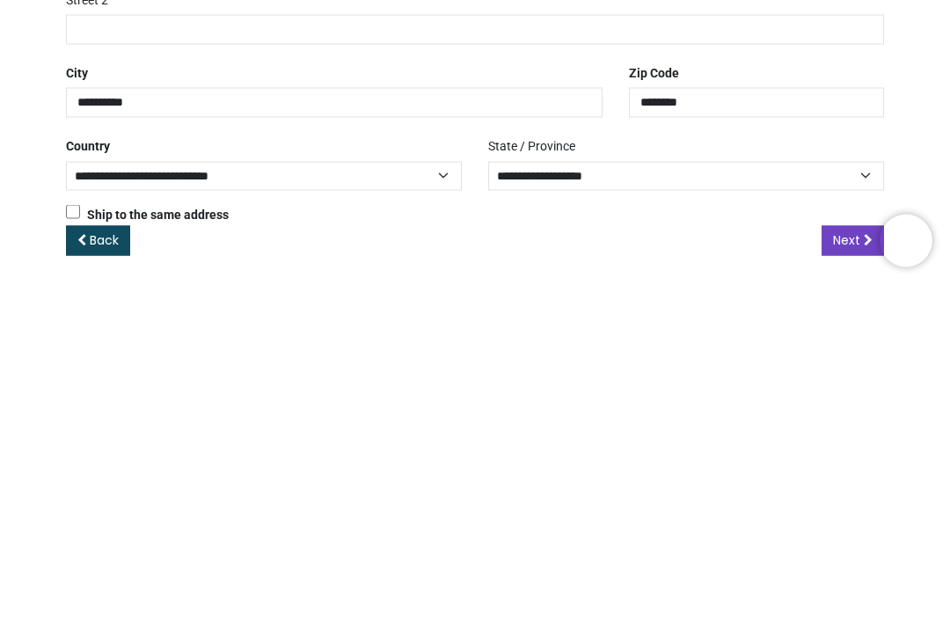
type input "**********"
click at [853, 563] on link "Next" at bounding box center [853, 578] width 62 height 30
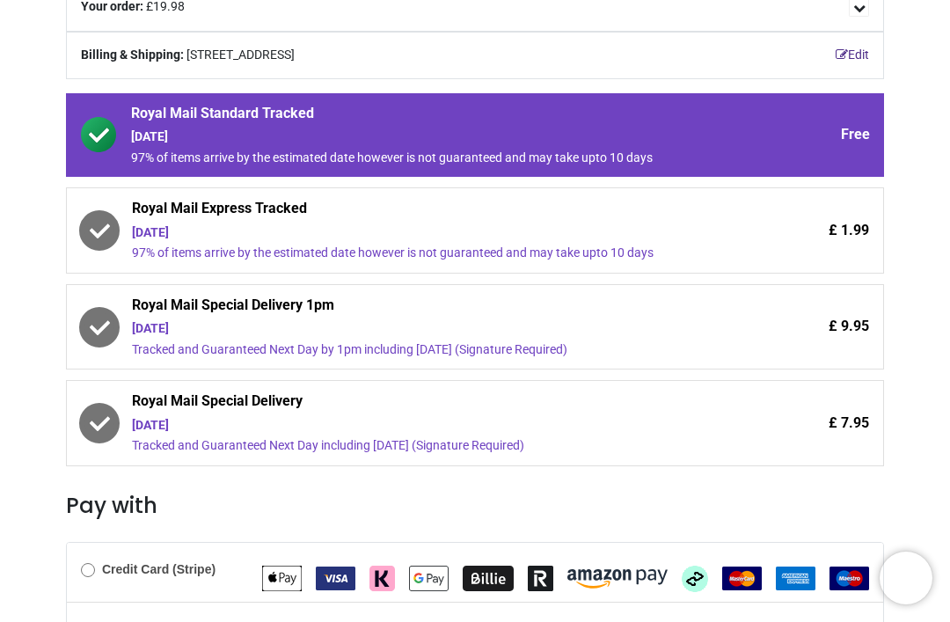
scroll to position [254, 0]
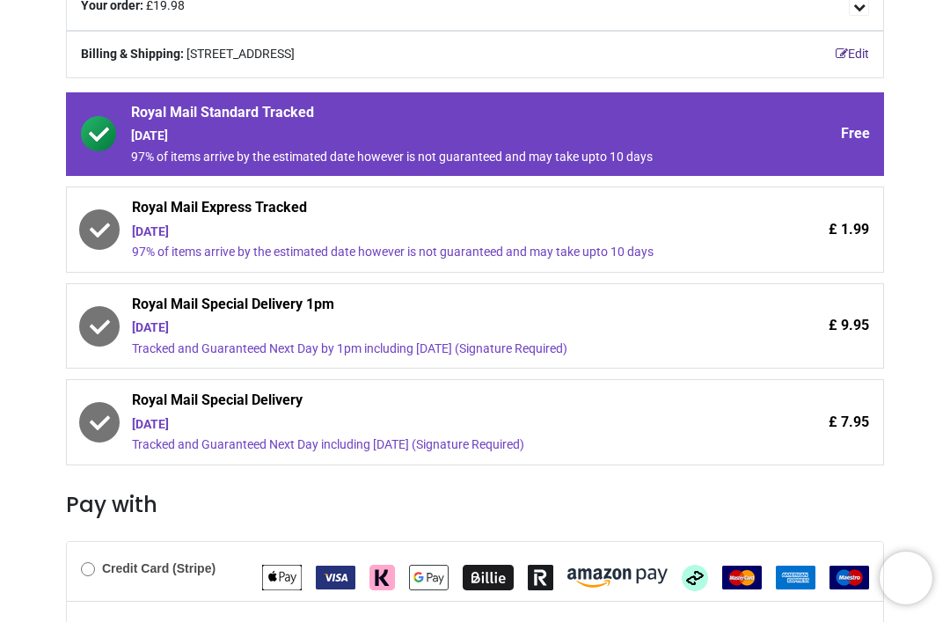
click at [104, 220] on icon at bounding box center [99, 229] width 35 height 35
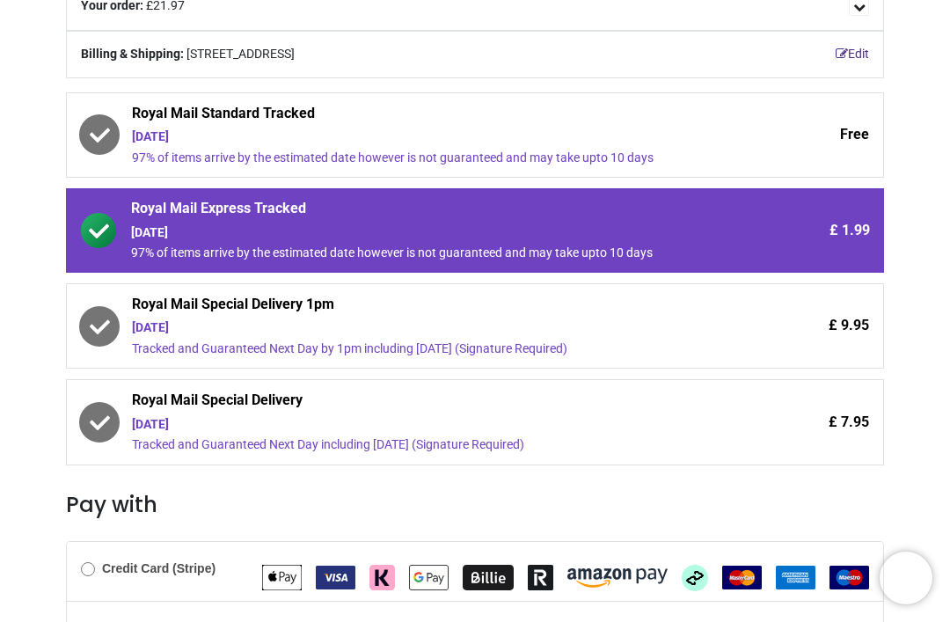
click at [207, 325] on div "[DATE]" at bounding box center [426, 328] width 589 height 18
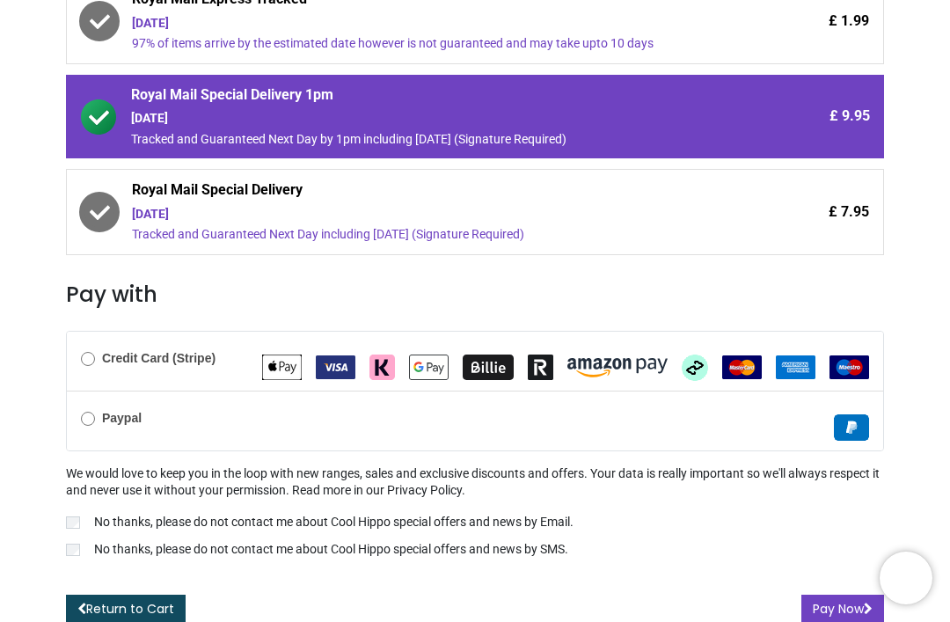
click at [949, 410] on div "Review Order Address Confirm Order Your order: £ 29.93" at bounding box center [475, 160] width 950 height 941
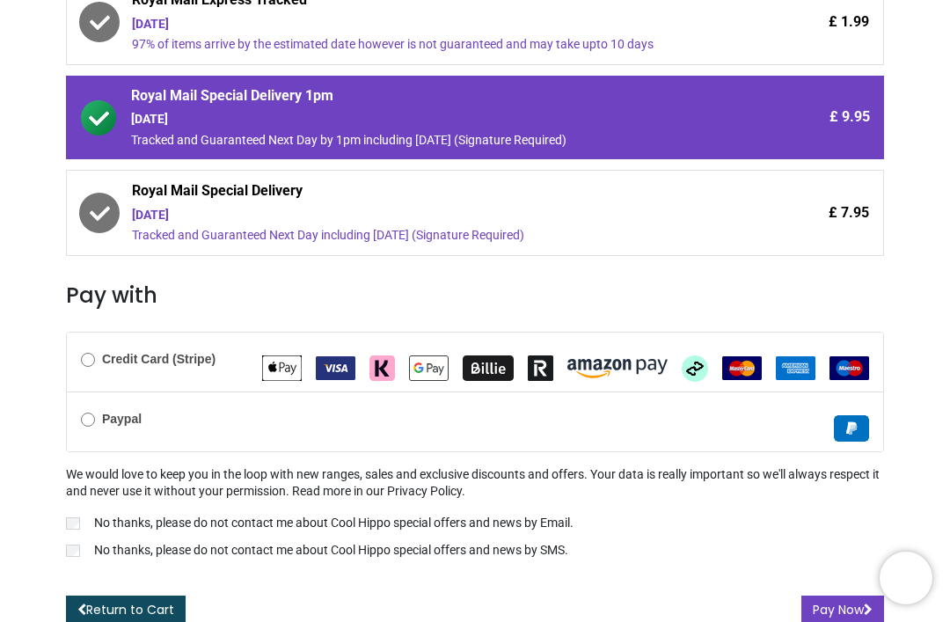
click at [84, 418] on label "Paypal" at bounding box center [111, 420] width 61 height 18
click at [839, 596] on button "Pay Now" at bounding box center [843, 611] width 83 height 30
